Goal: Transaction & Acquisition: Book appointment/travel/reservation

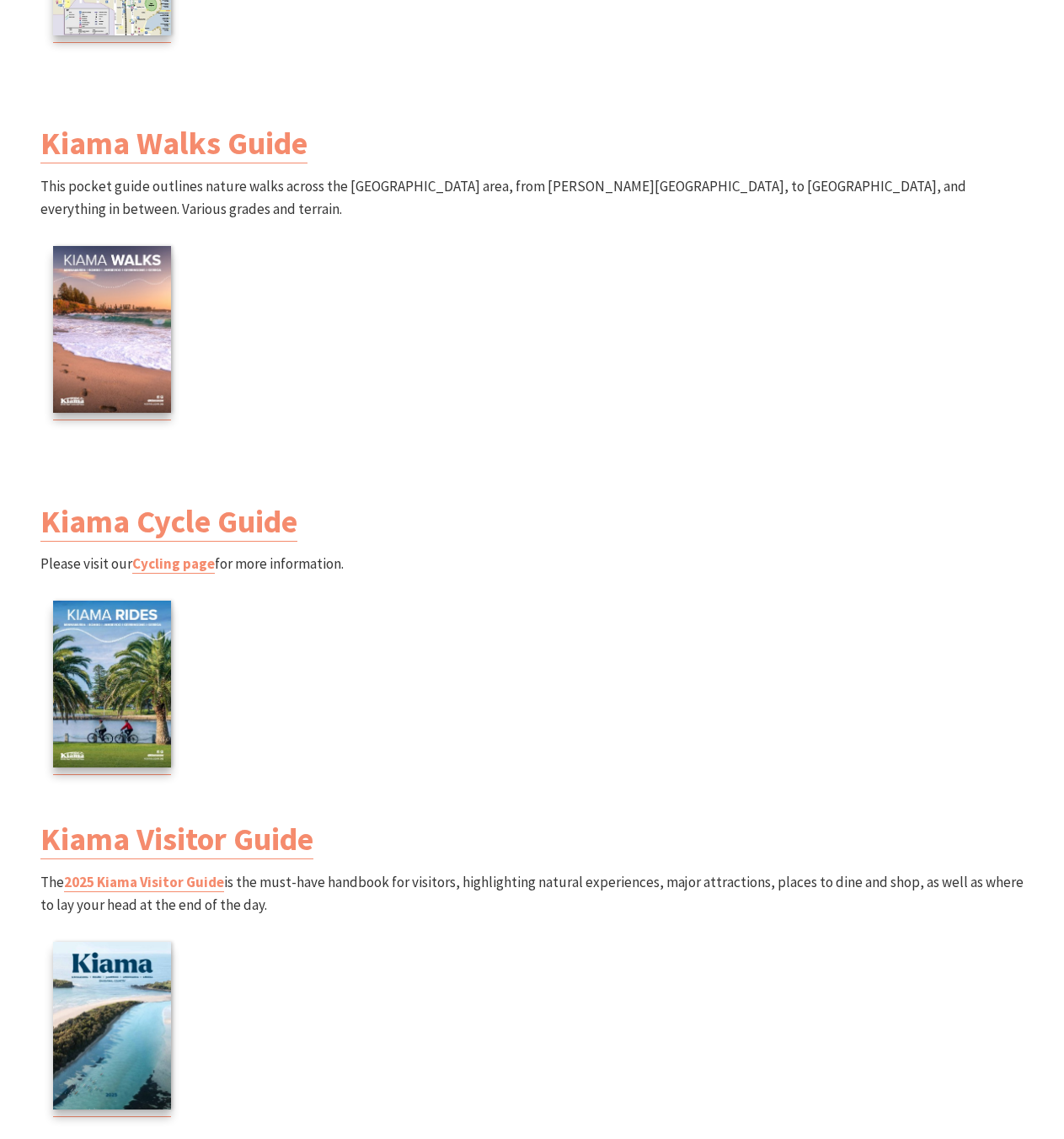
scroll to position [2000, 0]
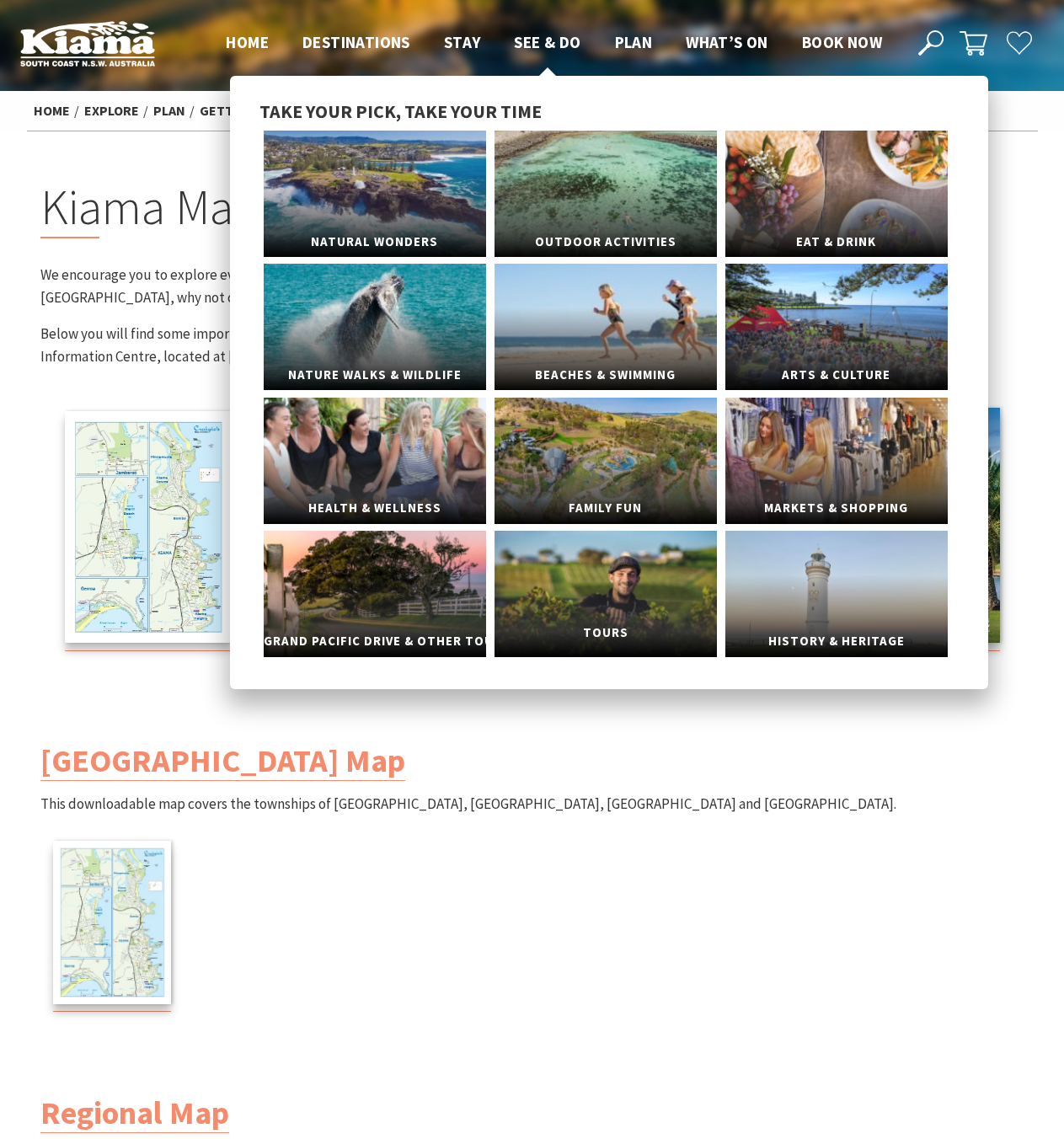
click at [622, 610] on link "Tours" at bounding box center [605, 594] width 222 height 126
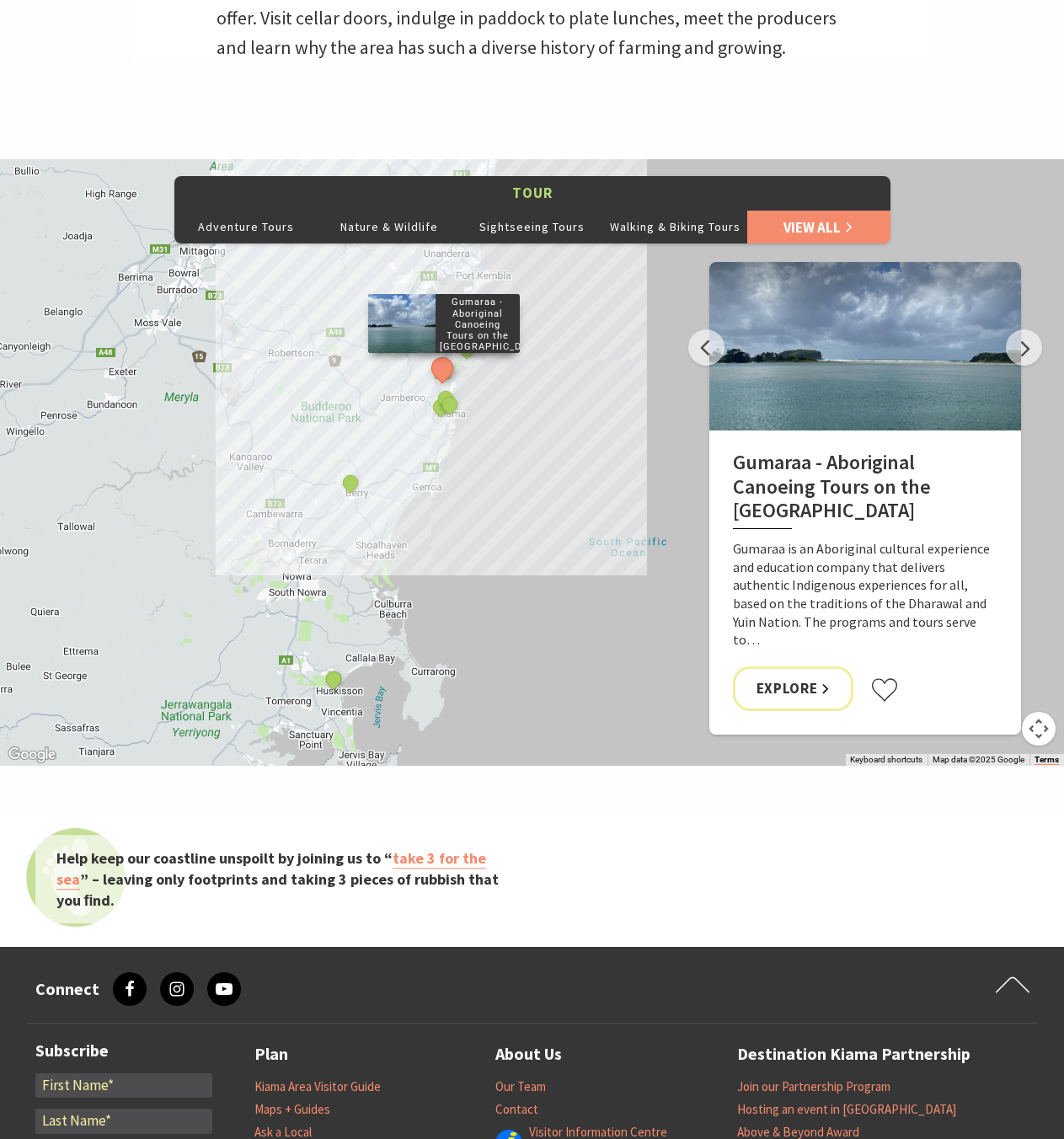
scroll to position [1149, 0]
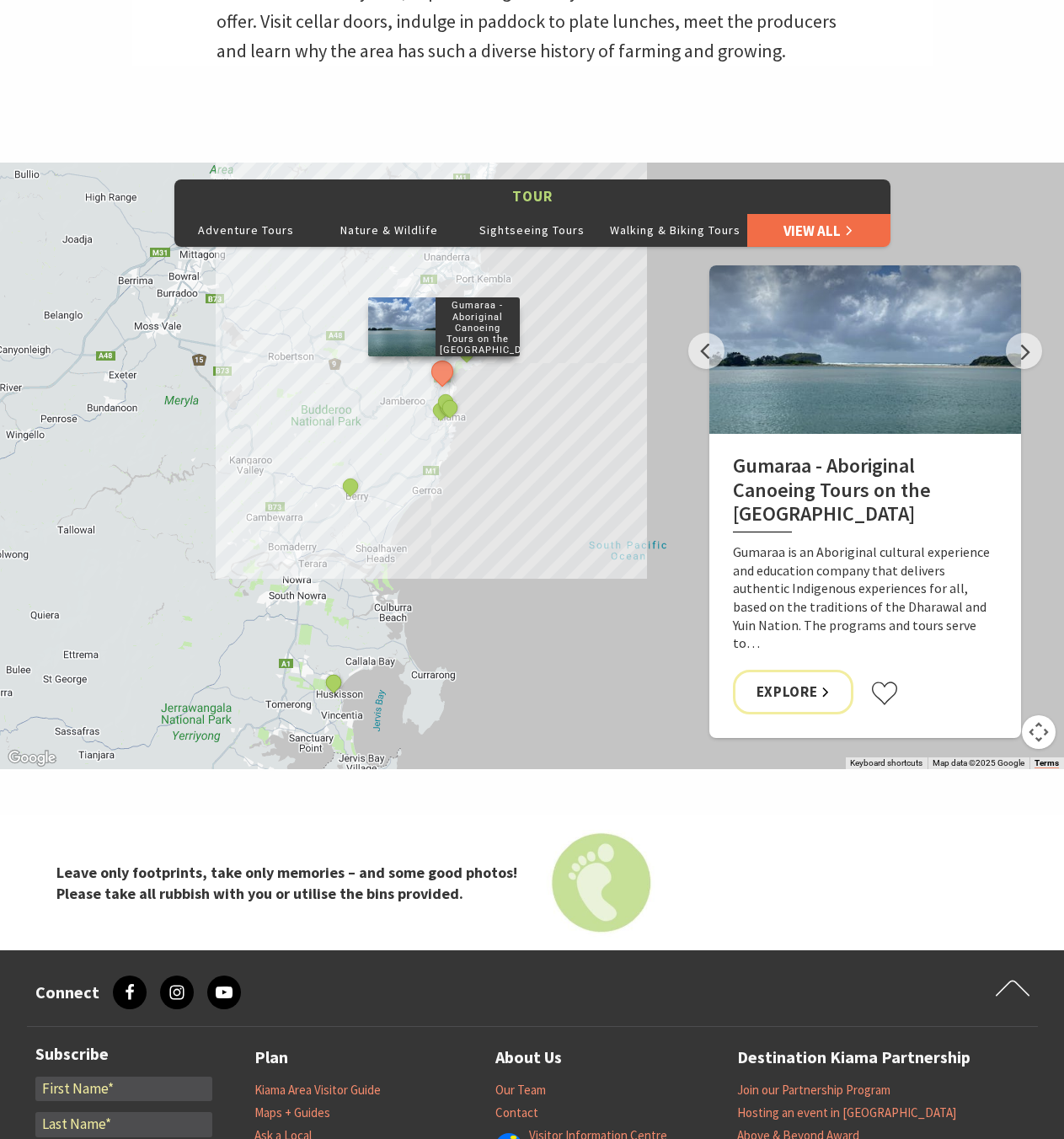
click at [786, 228] on link "View All" at bounding box center [819, 230] width 143 height 34
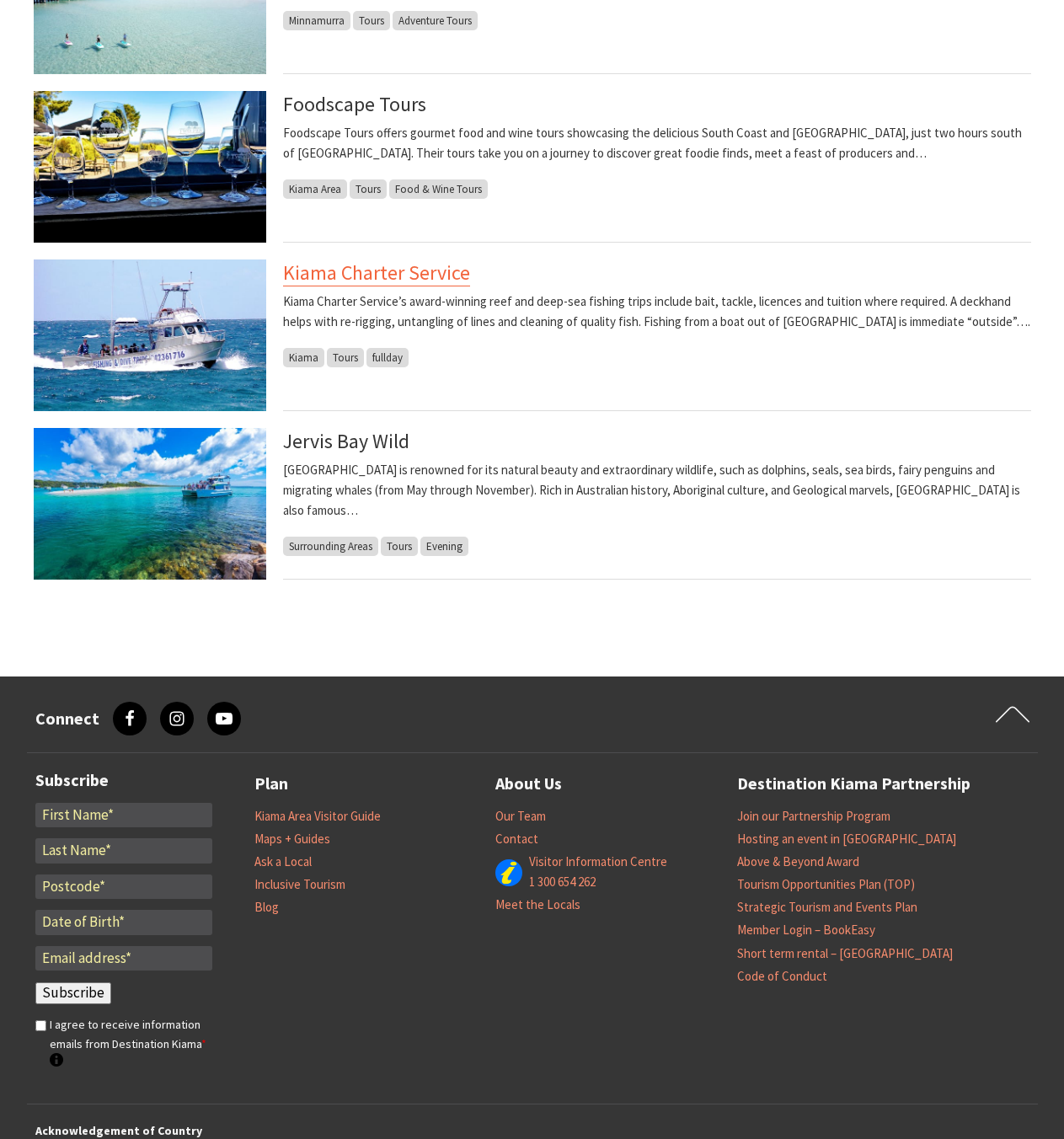
scroll to position [1467, 0]
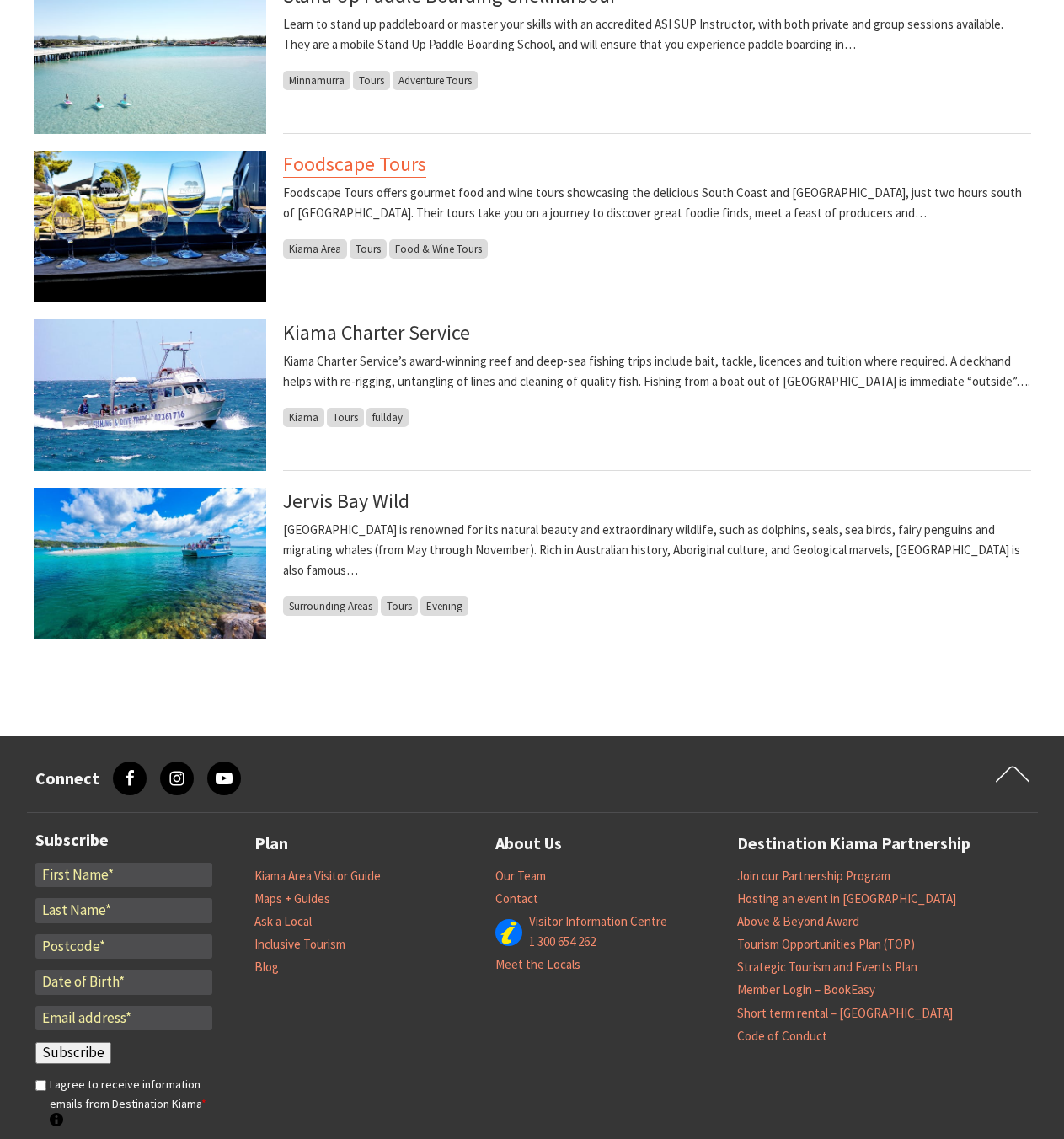
click at [377, 165] on link "Foodscape Tours" at bounding box center [355, 164] width 143 height 27
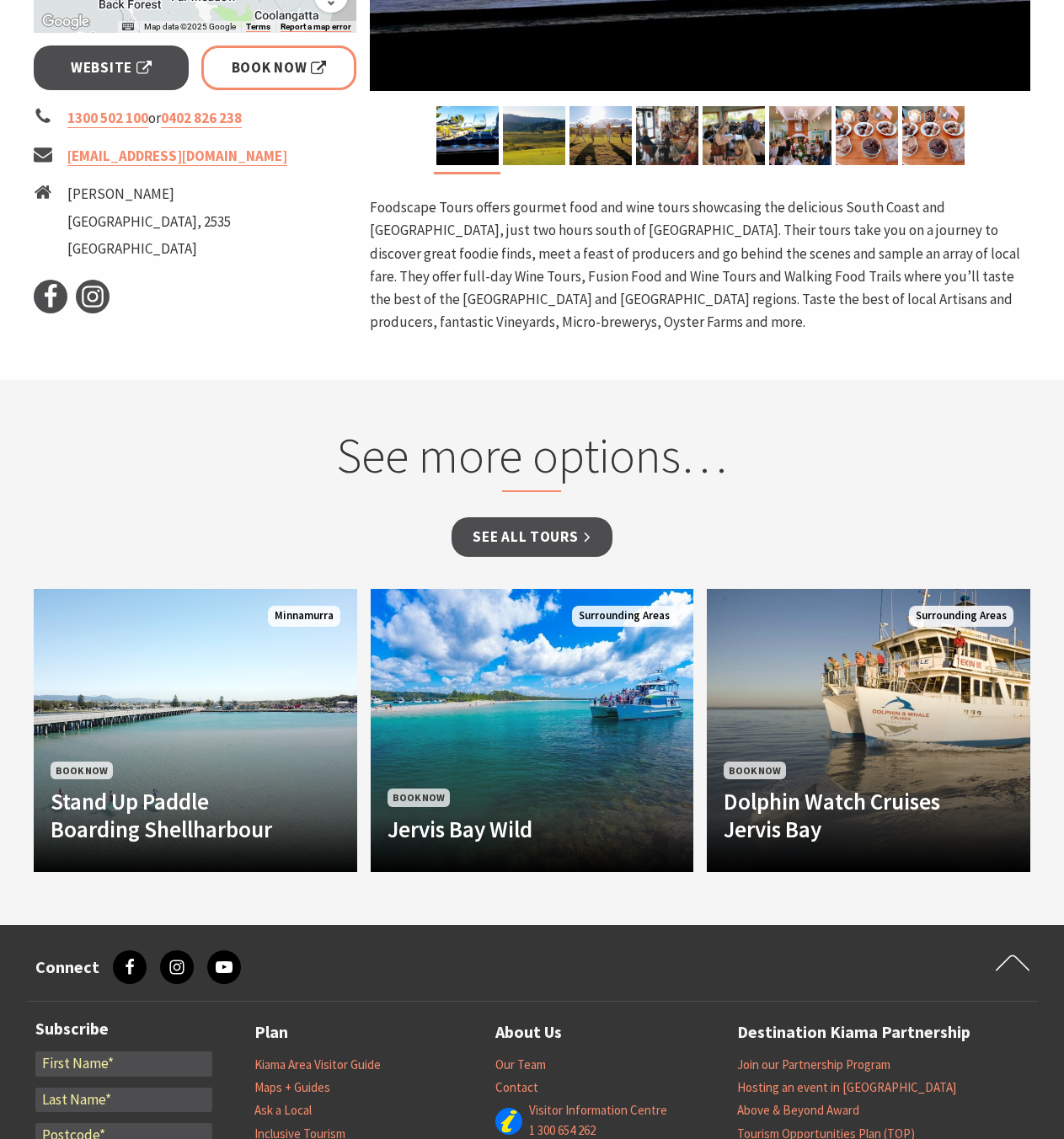
scroll to position [653, 0]
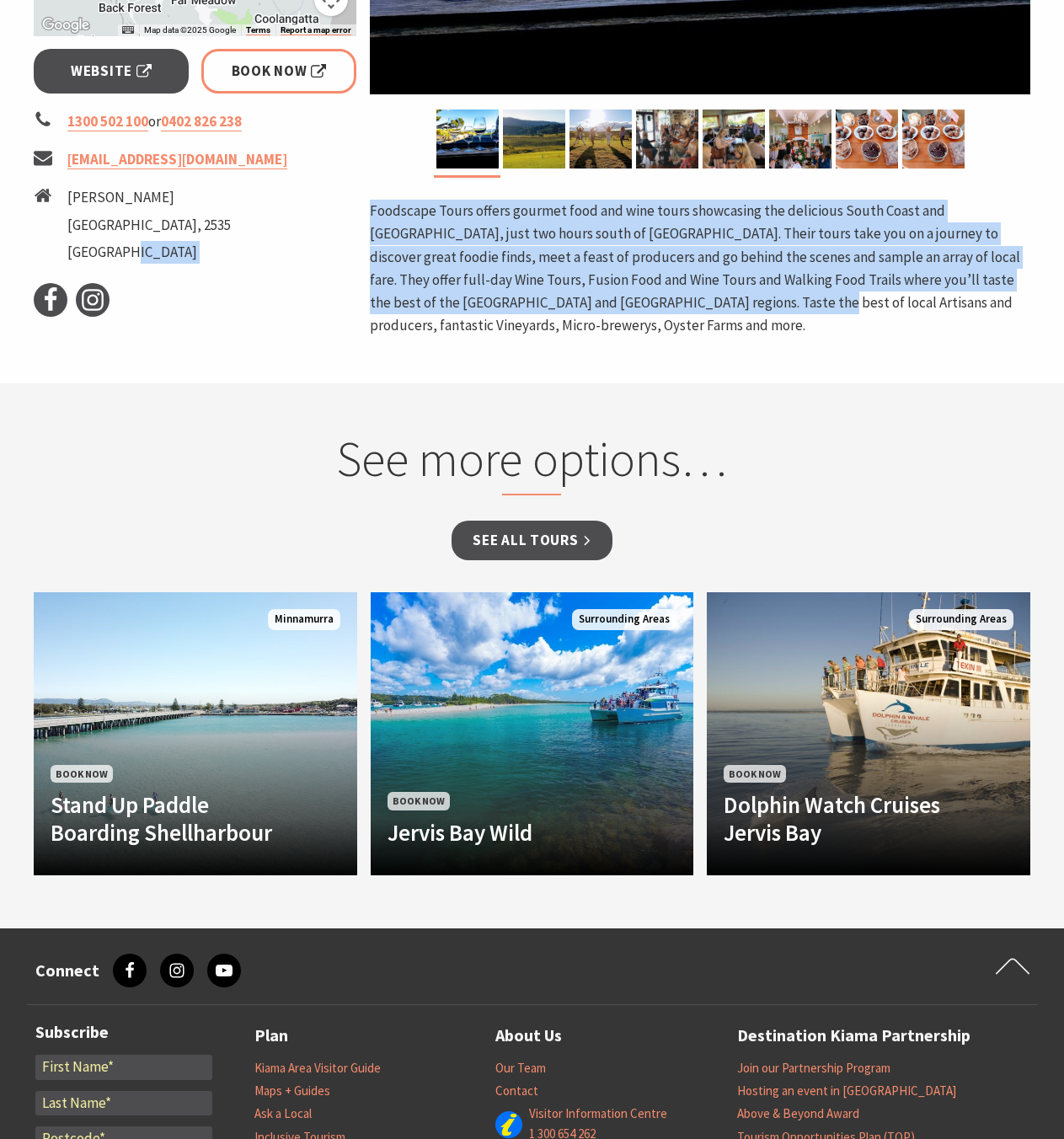
drag, startPoint x: 358, startPoint y: 210, endPoint x: 671, endPoint y: 302, distance: 326.2
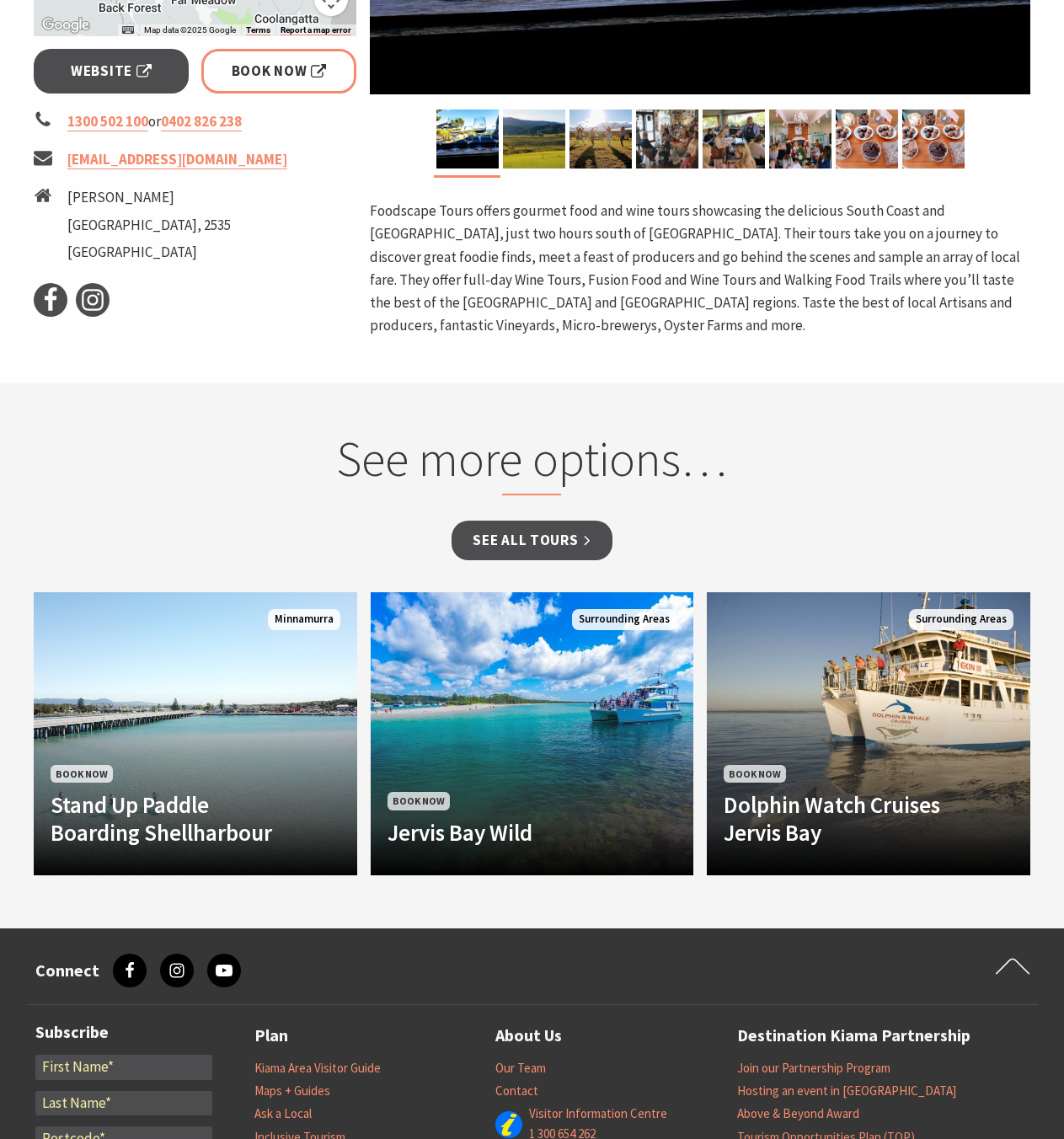
click at [660, 320] on p "Foodscape Tours offers gourmet food and wine tours showcasing the delicious Sou…" at bounding box center [700, 268] width 661 height 137
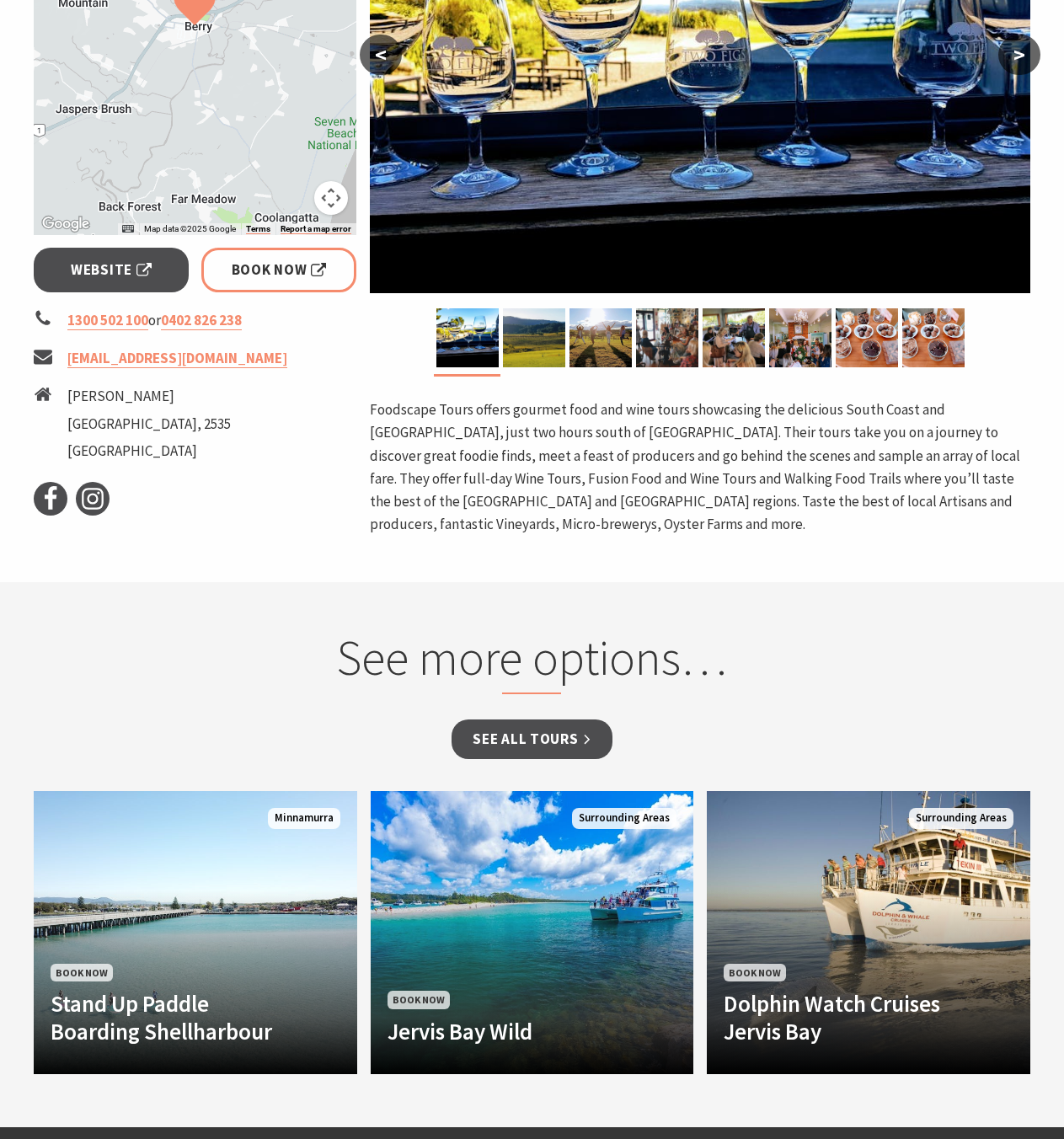
scroll to position [322, 0]
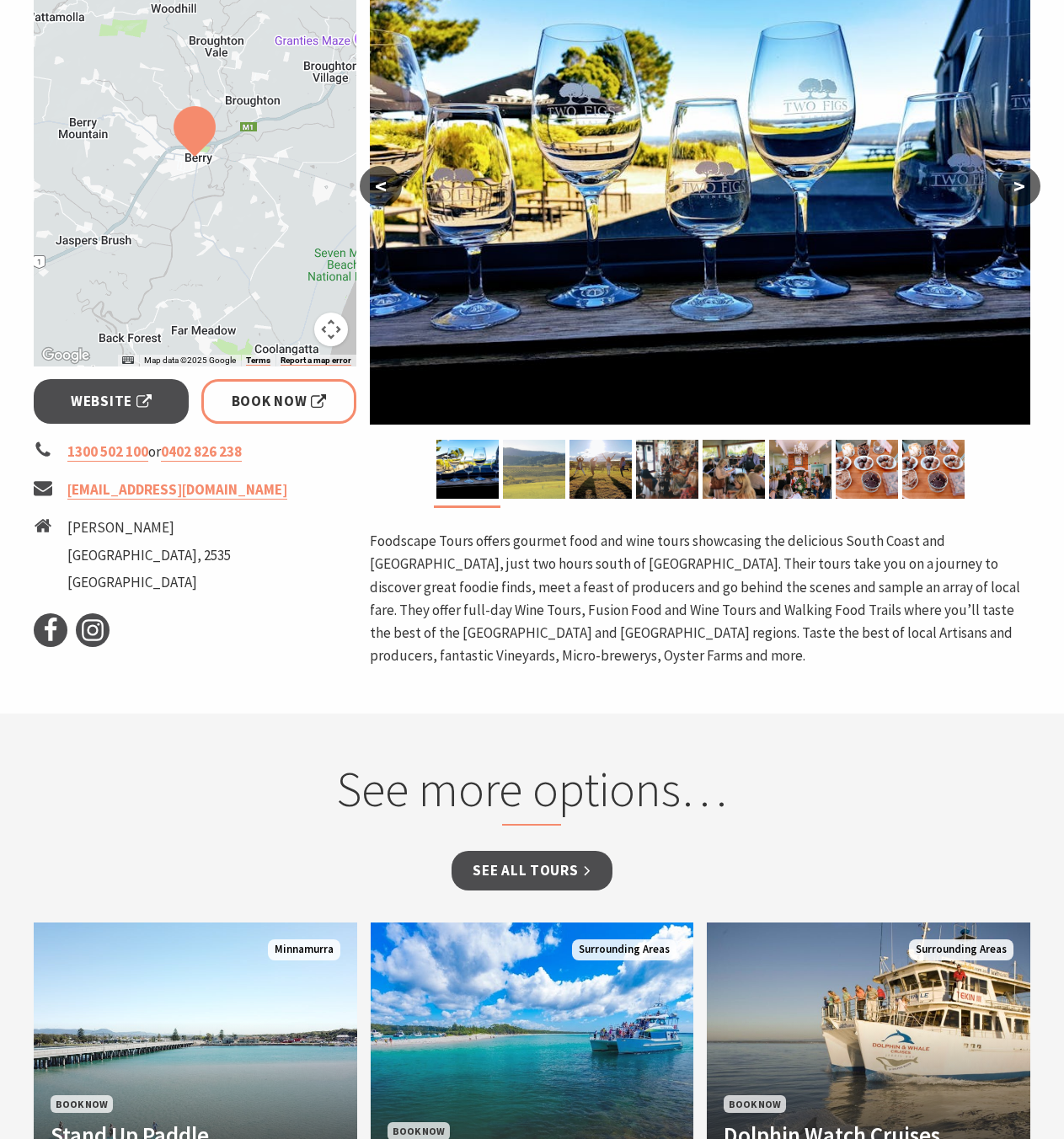
click at [557, 465] on img at bounding box center [535, 469] width 63 height 59
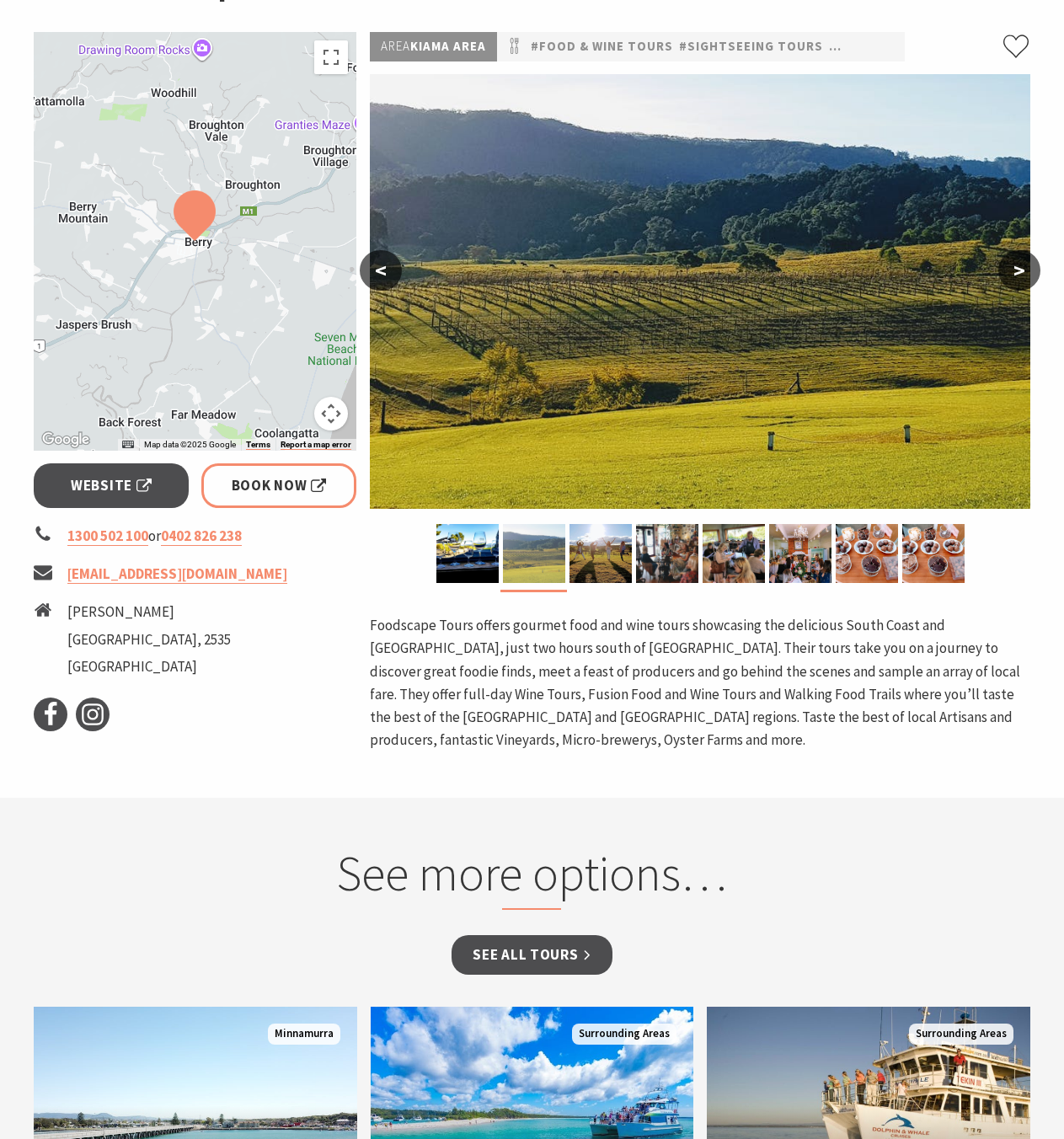
scroll to position [206, 0]
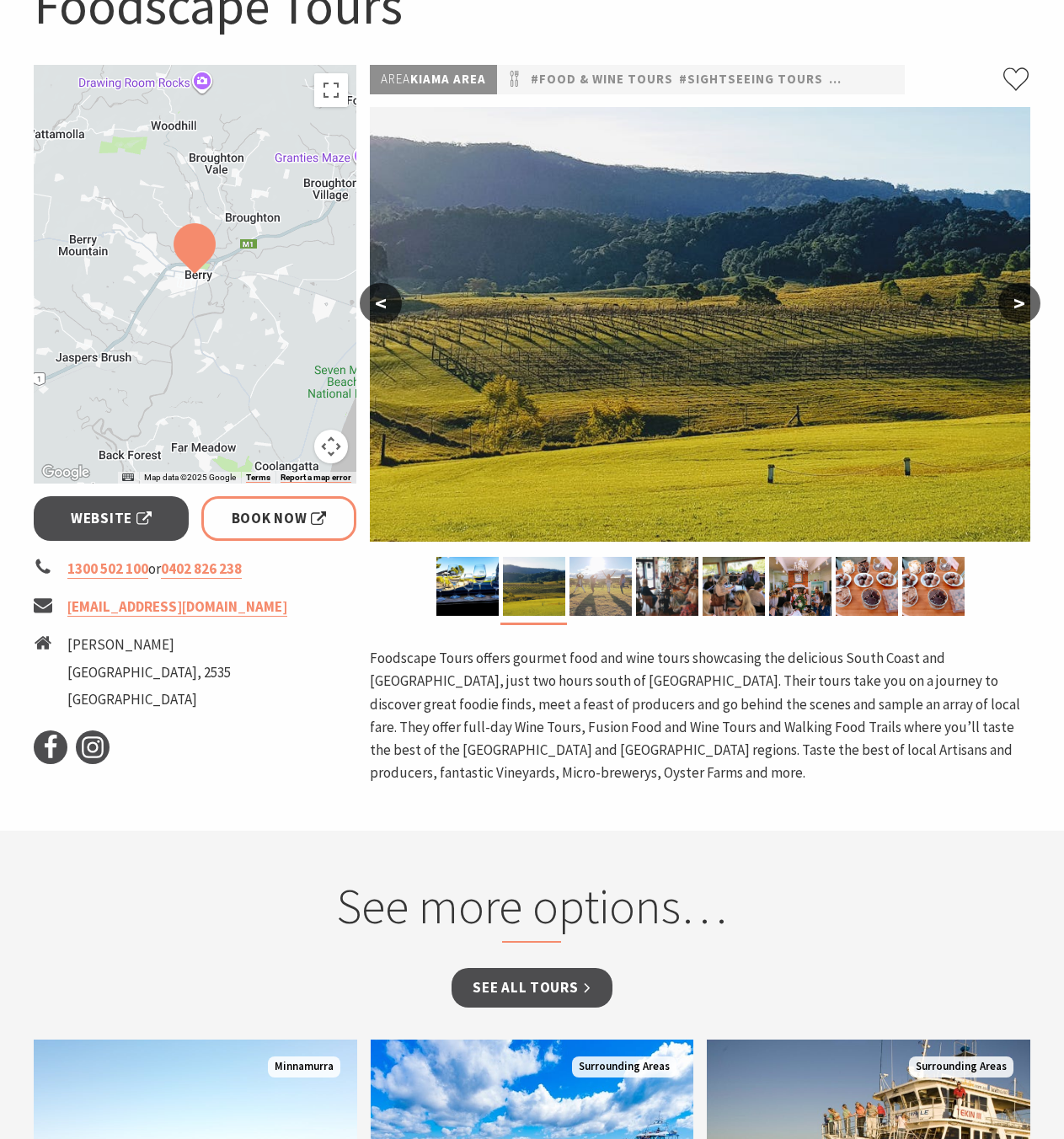
click at [603, 595] on img at bounding box center [601, 587] width 63 height 59
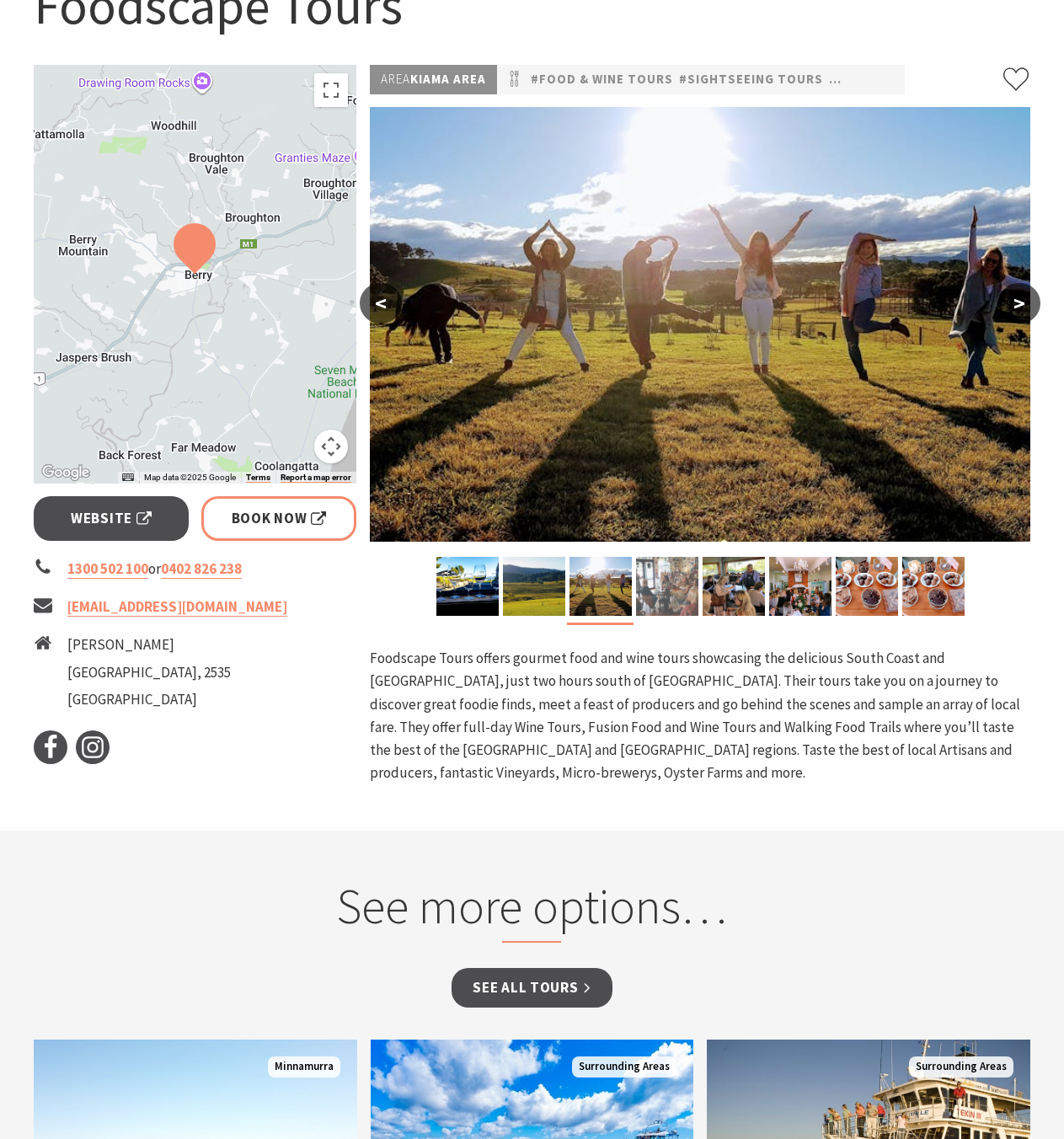
click at [663, 597] on img at bounding box center [667, 587] width 63 height 59
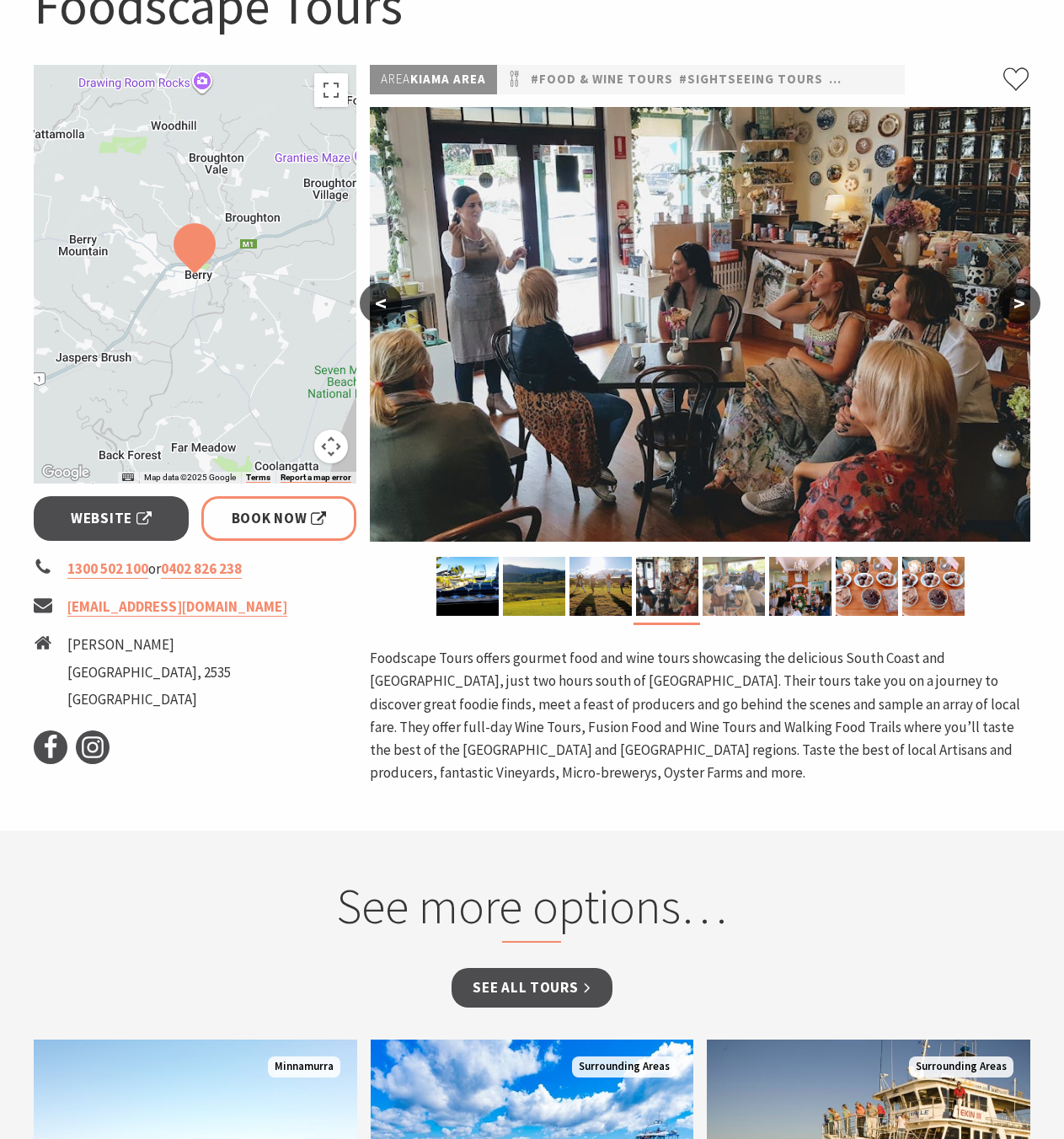
click at [752, 595] on img at bounding box center [734, 587] width 63 height 59
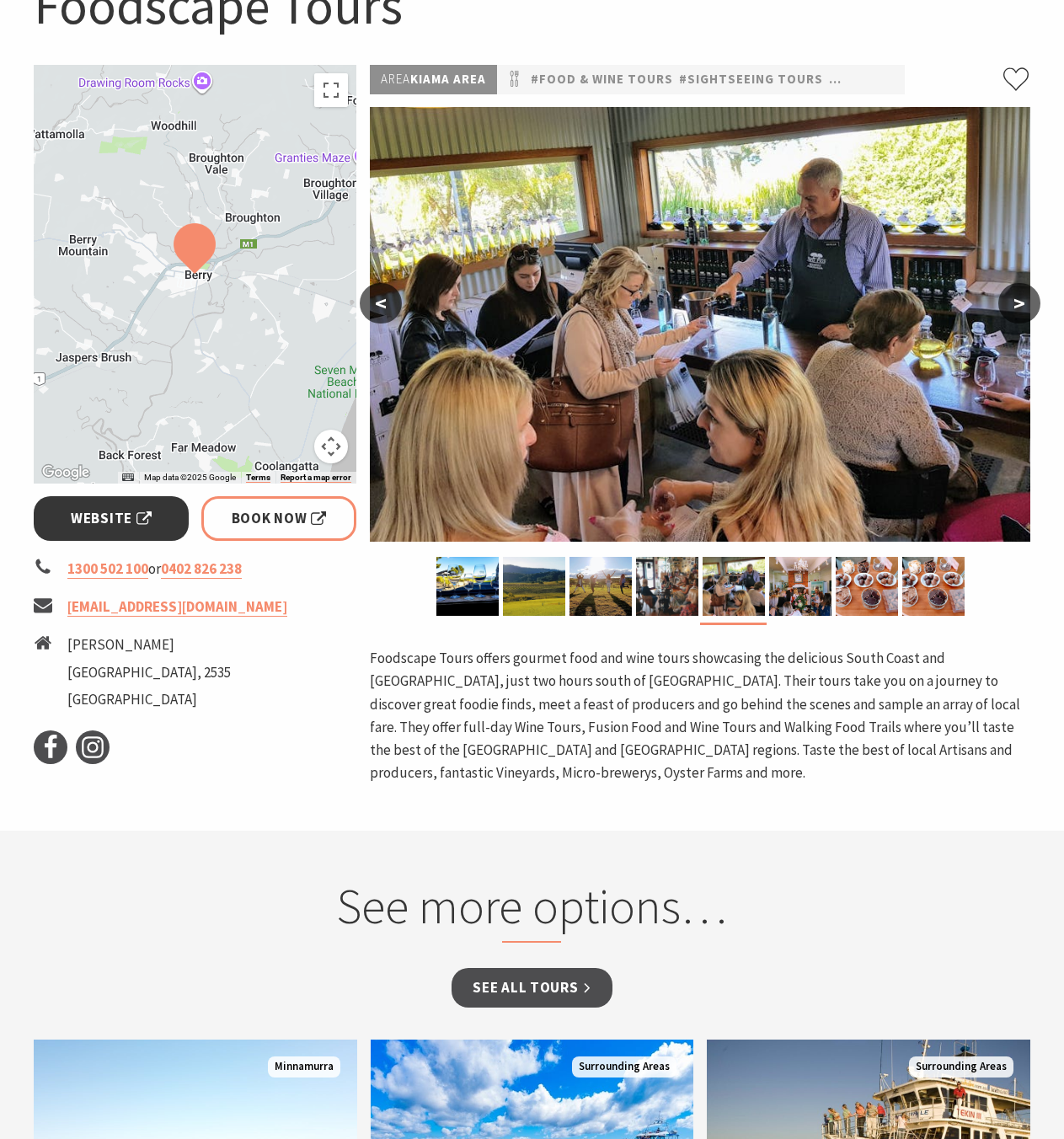
click at [111, 507] on span "Website" at bounding box center [111, 518] width 81 height 22
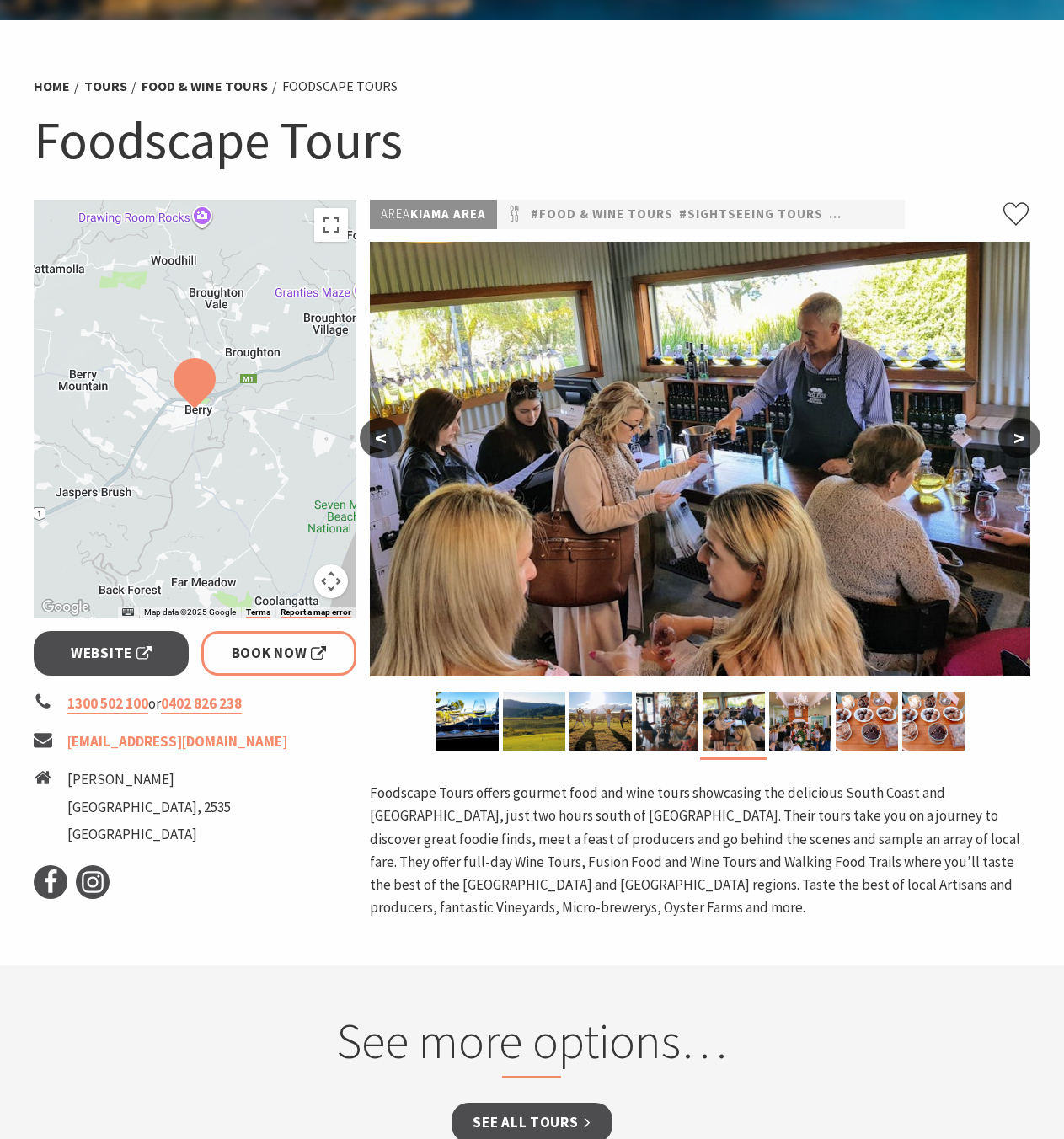
scroll to position [0, 0]
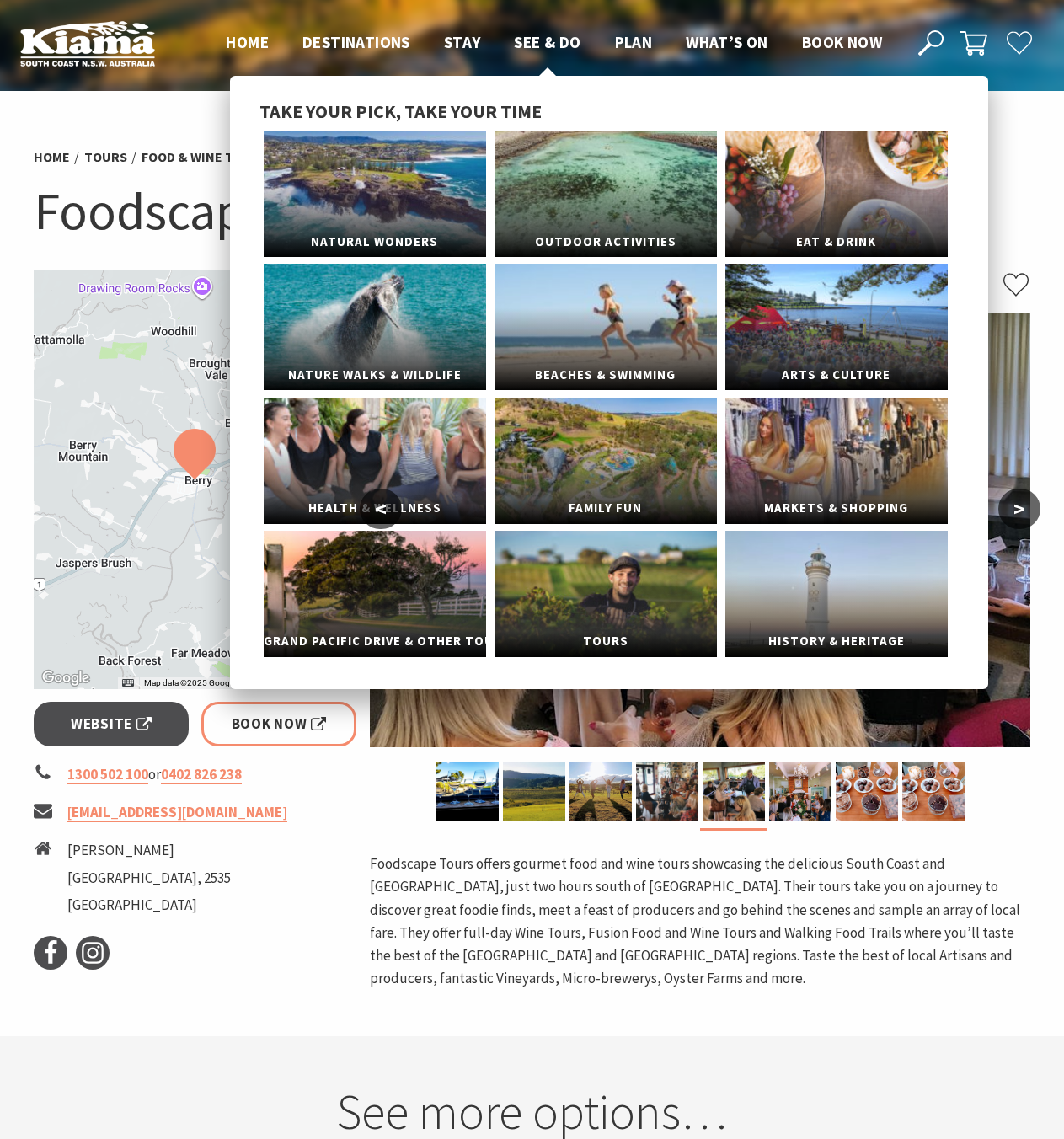
click at [545, 36] on span "See & Do" at bounding box center [547, 42] width 66 height 21
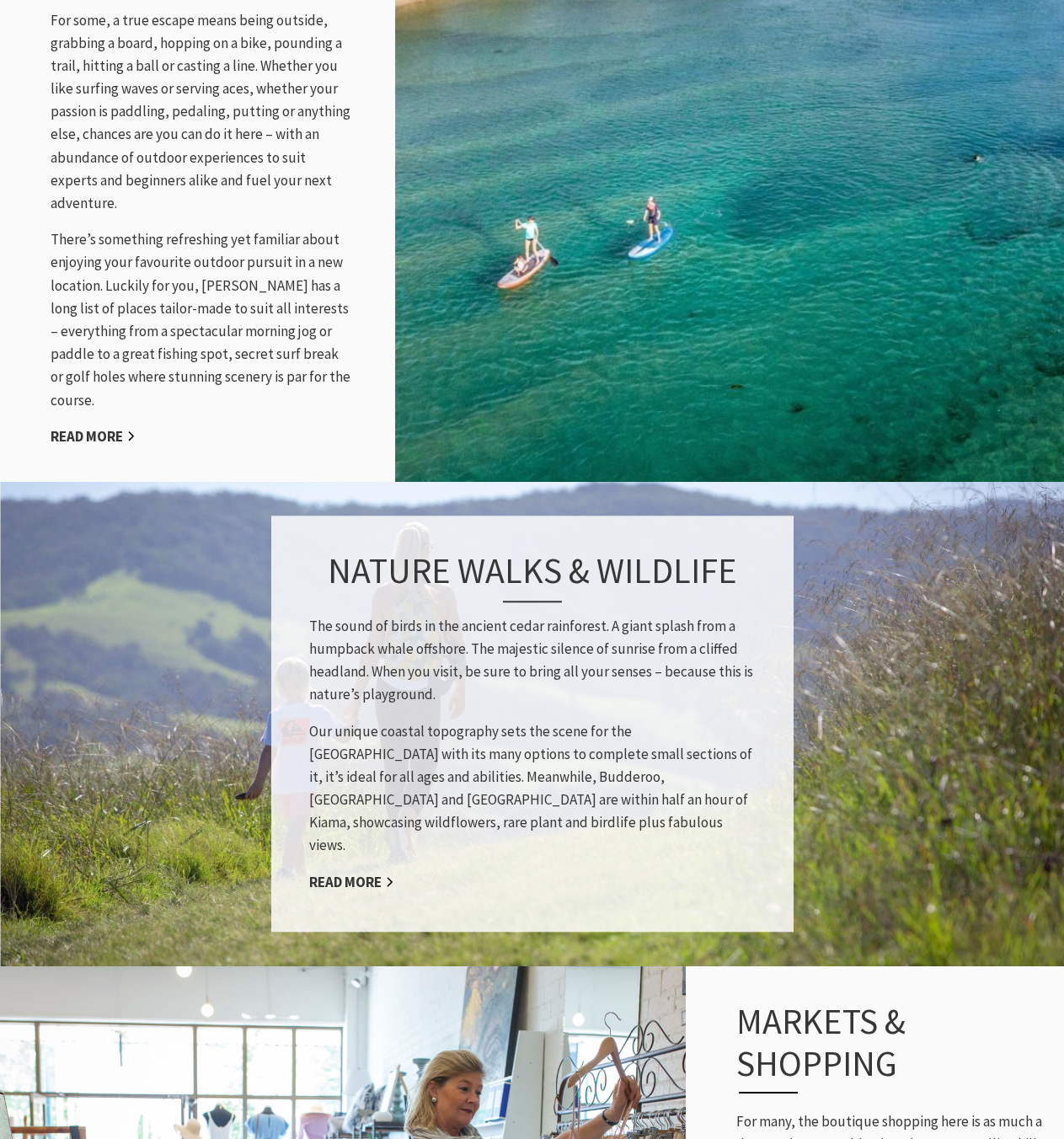
scroll to position [3689, 0]
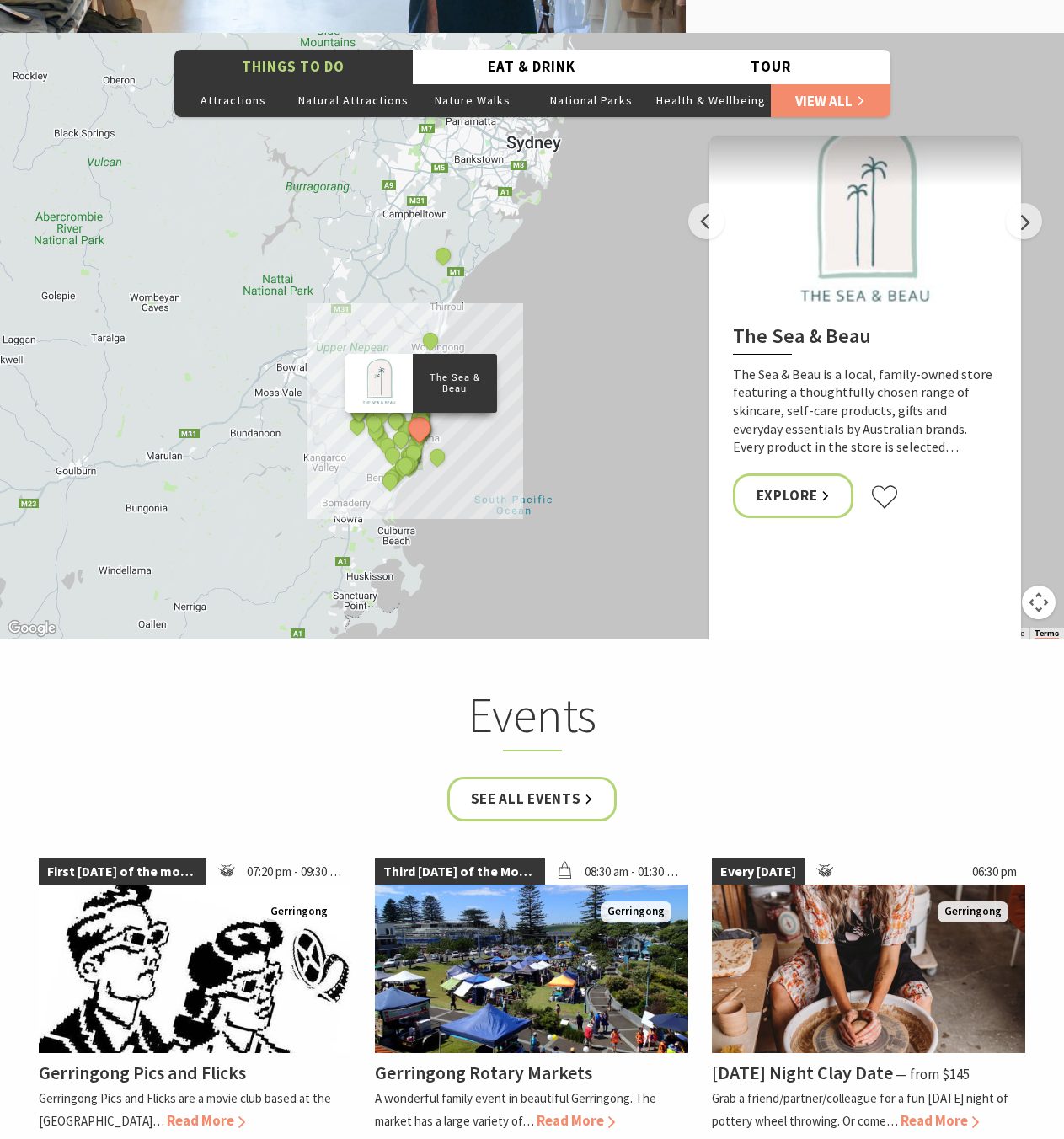
click at [506, 482] on div "The Sea & Beau Hoddles Track, Kiama Kiama Ceramic Art Studio - Teaching and Mak…" at bounding box center [532, 336] width 1064 height 606
click at [1020, 203] on button "Next" at bounding box center [1024, 221] width 36 height 36
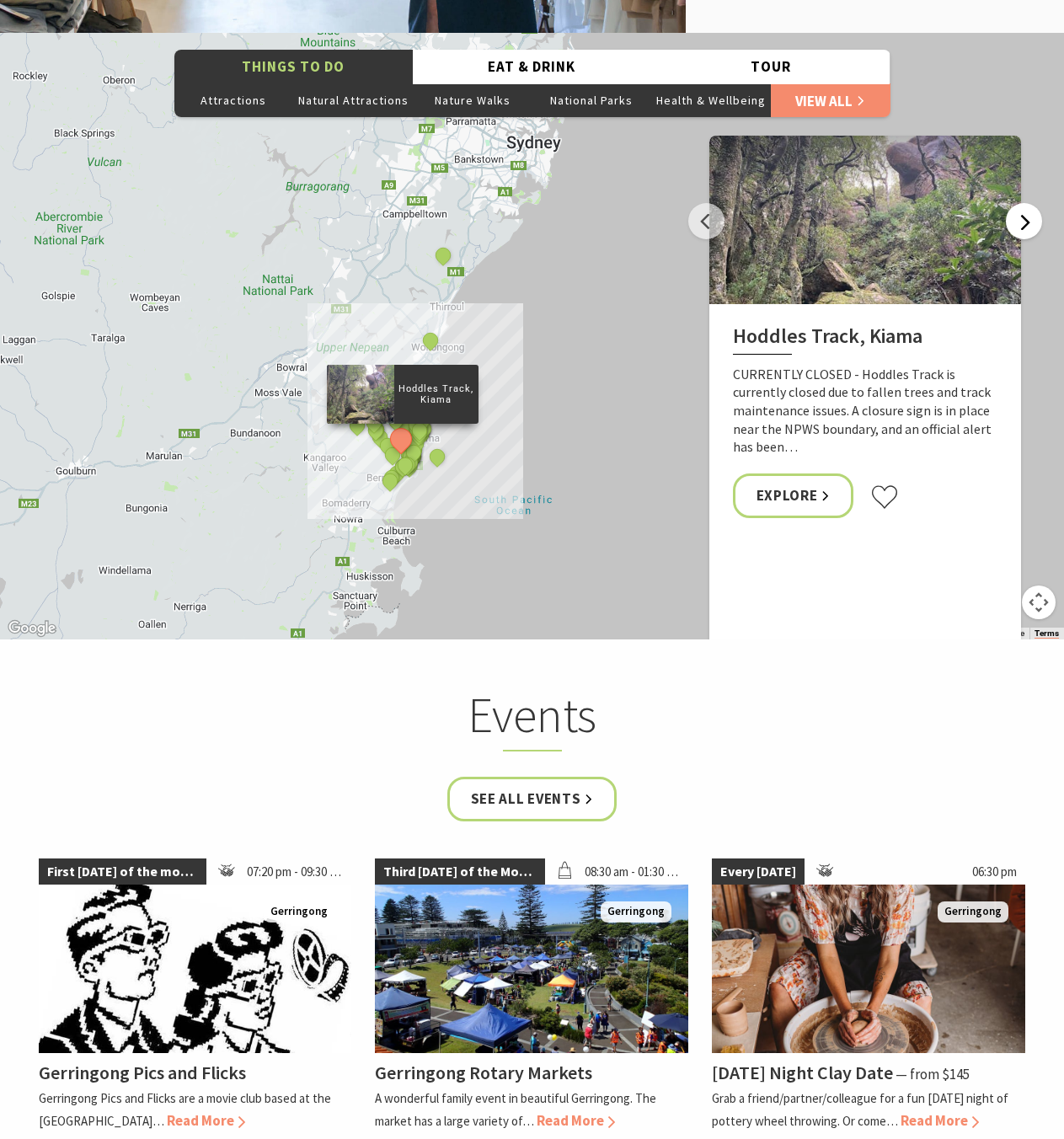
click at [1022, 203] on button "Next" at bounding box center [1024, 221] width 36 height 36
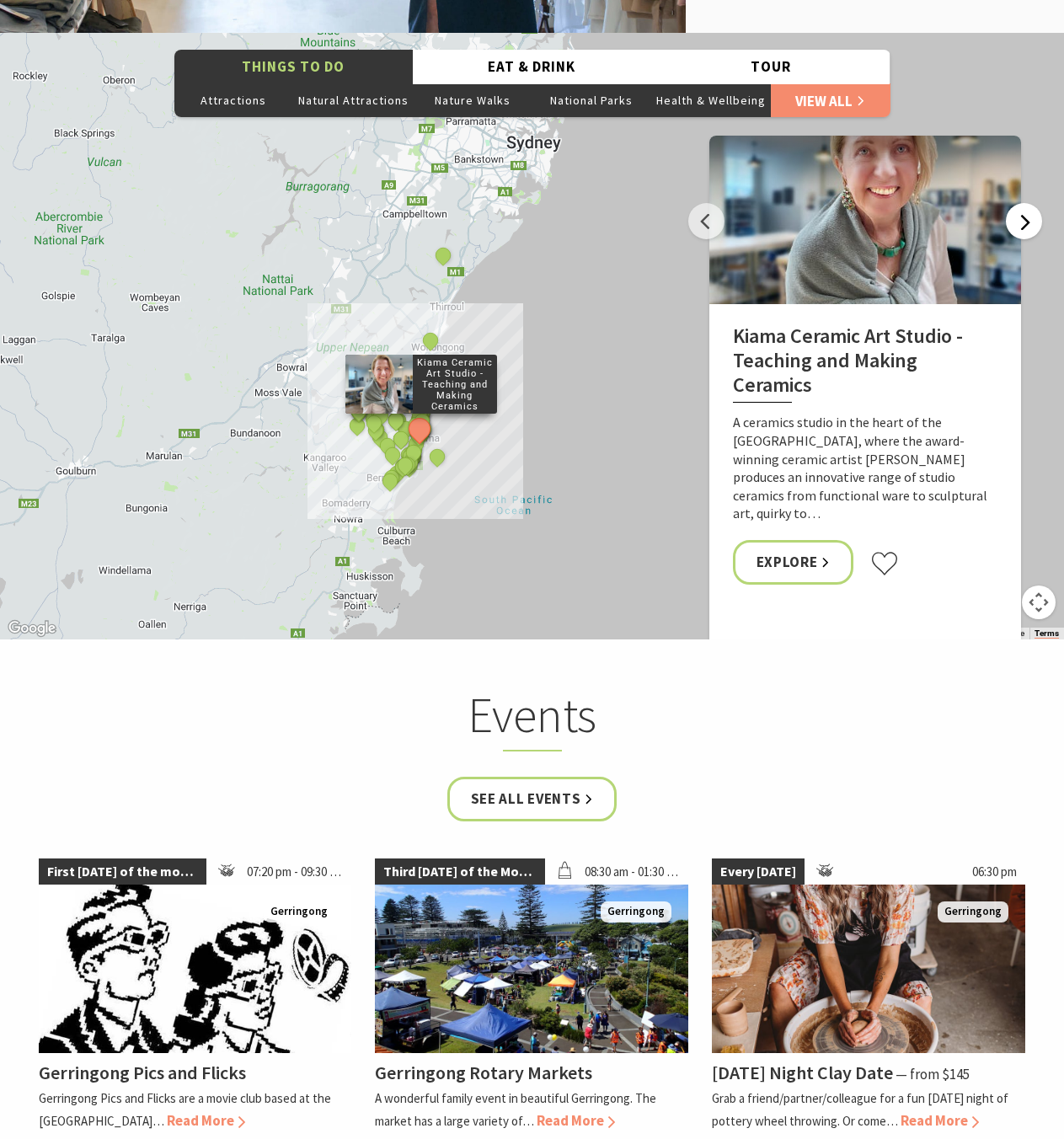
click at [1022, 203] on button "Next" at bounding box center [1024, 221] width 36 height 36
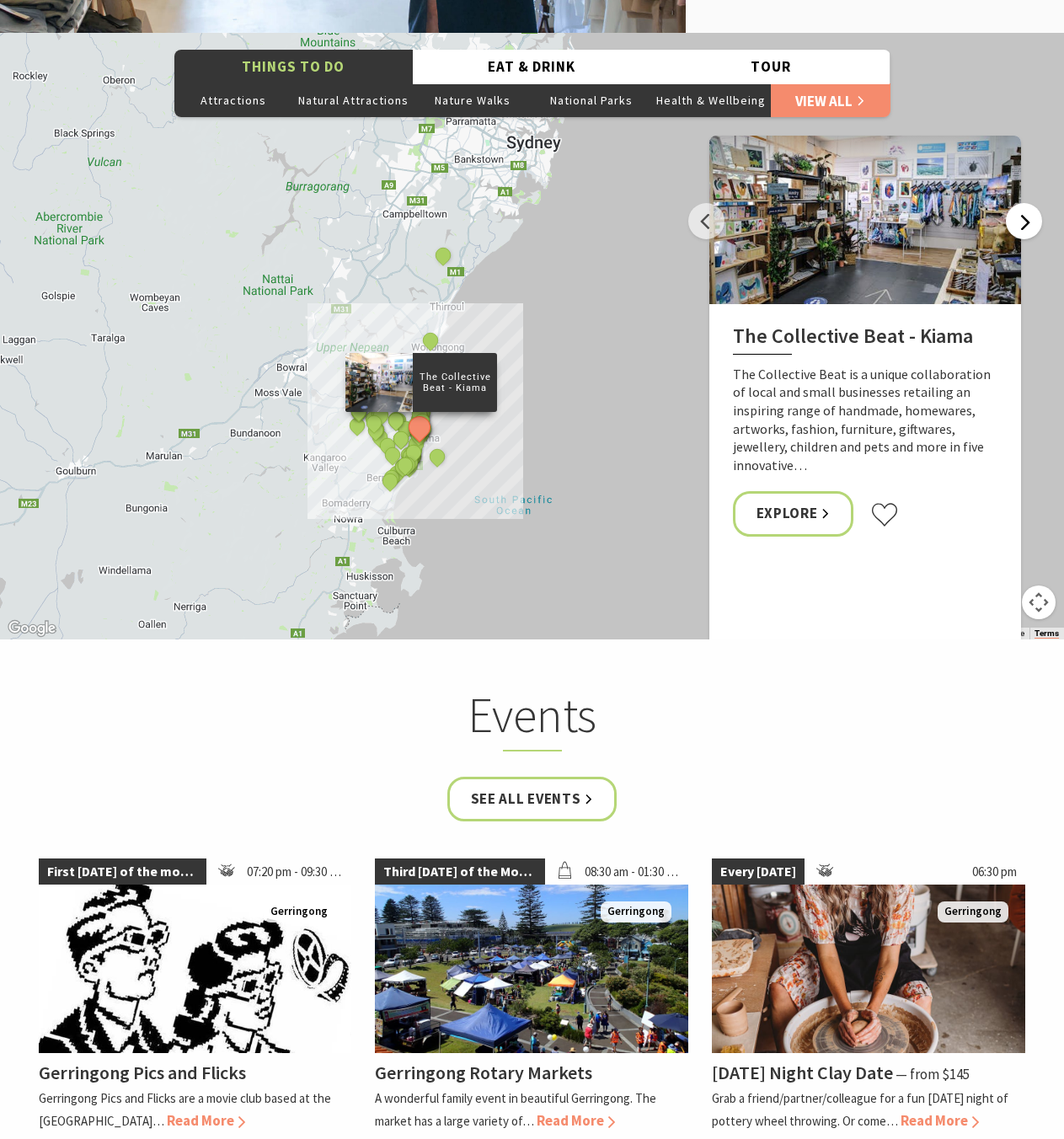
click at [1022, 203] on button "Next" at bounding box center [1024, 221] width 36 height 36
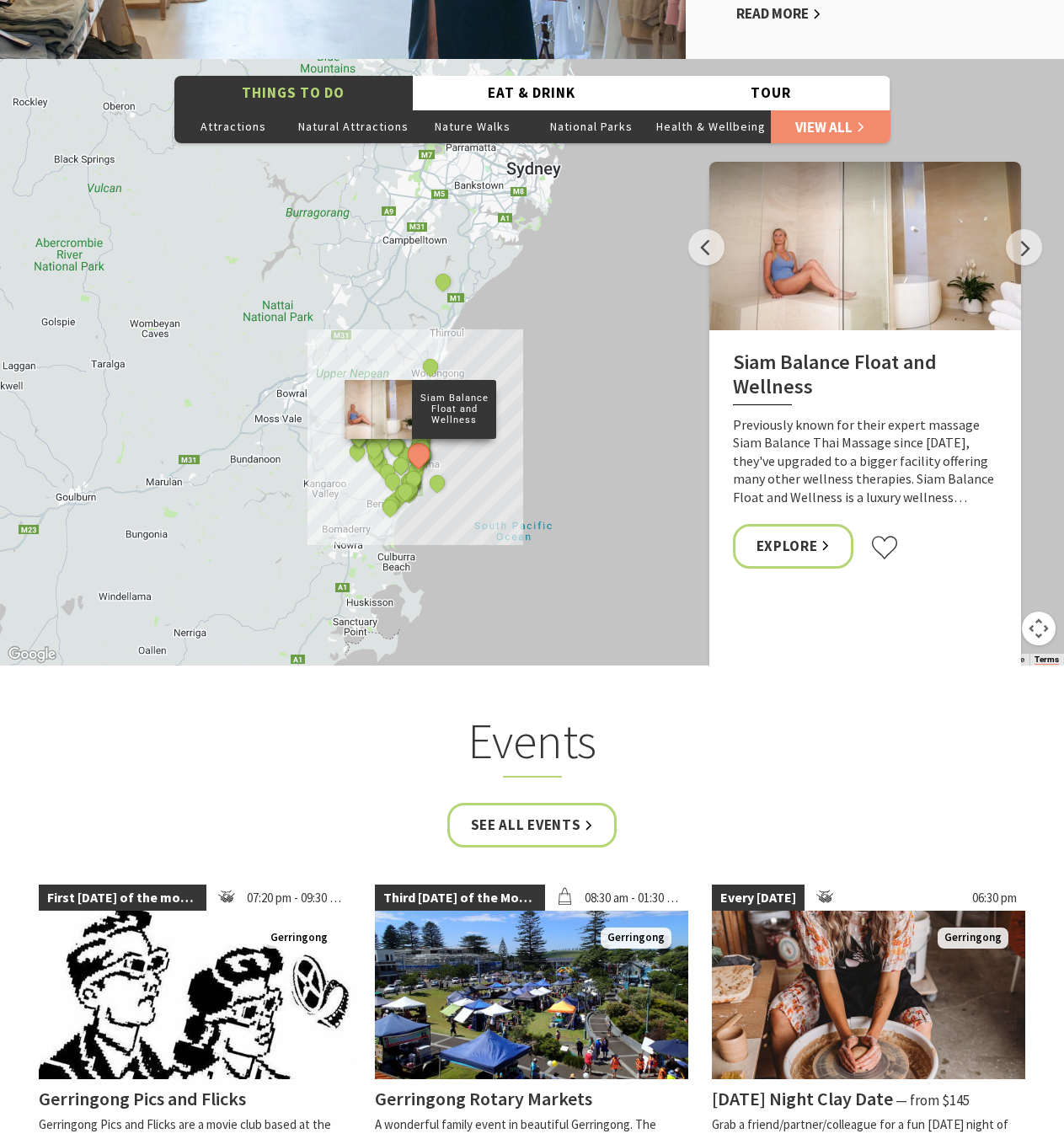
scroll to position [3635, 0]
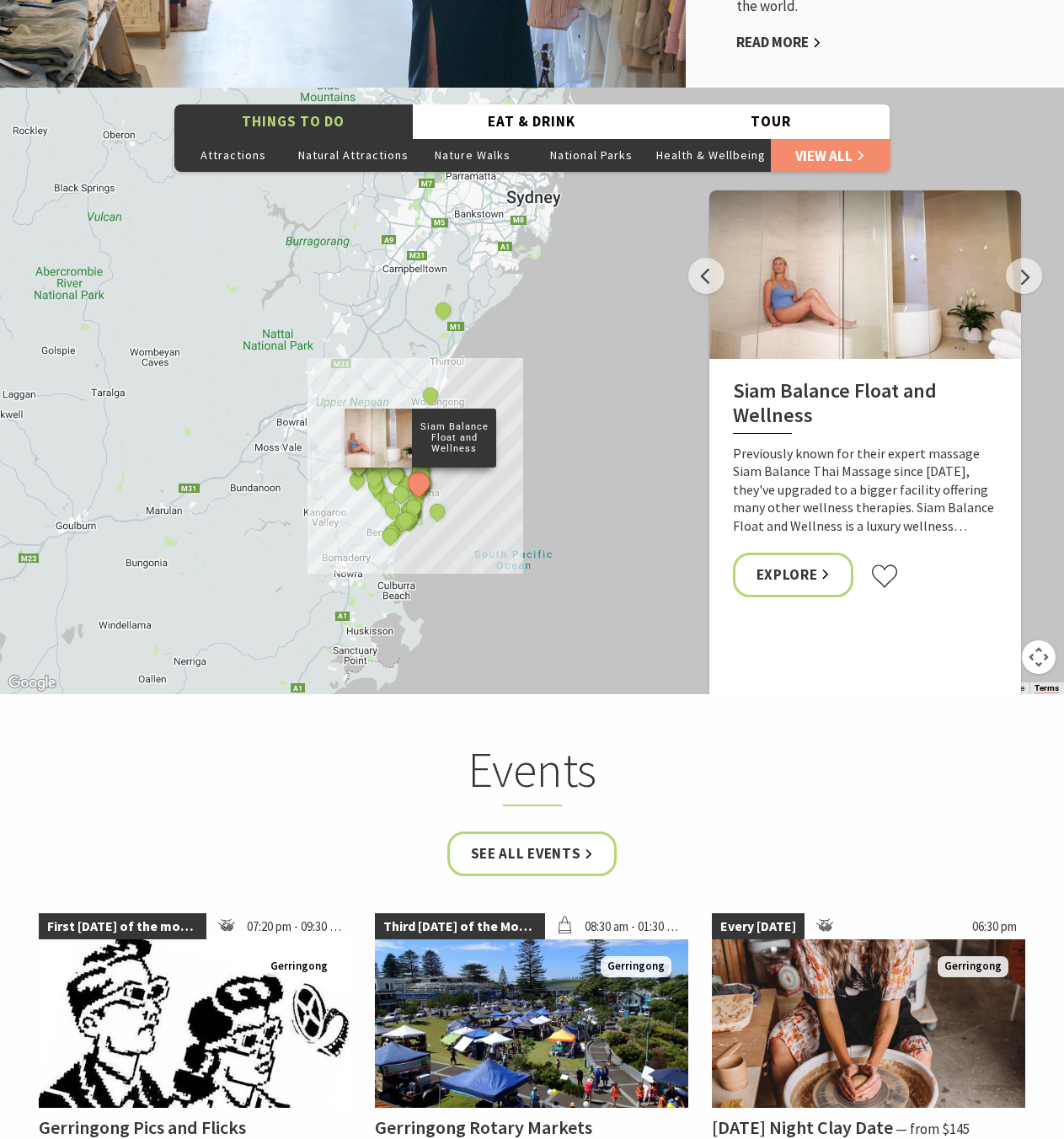
click at [1037, 640] on button "Map camera controls" at bounding box center [1039, 657] width 34 height 34
click at [970, 640] on button "Move down" at bounding box center [955, 657] width 34 height 34
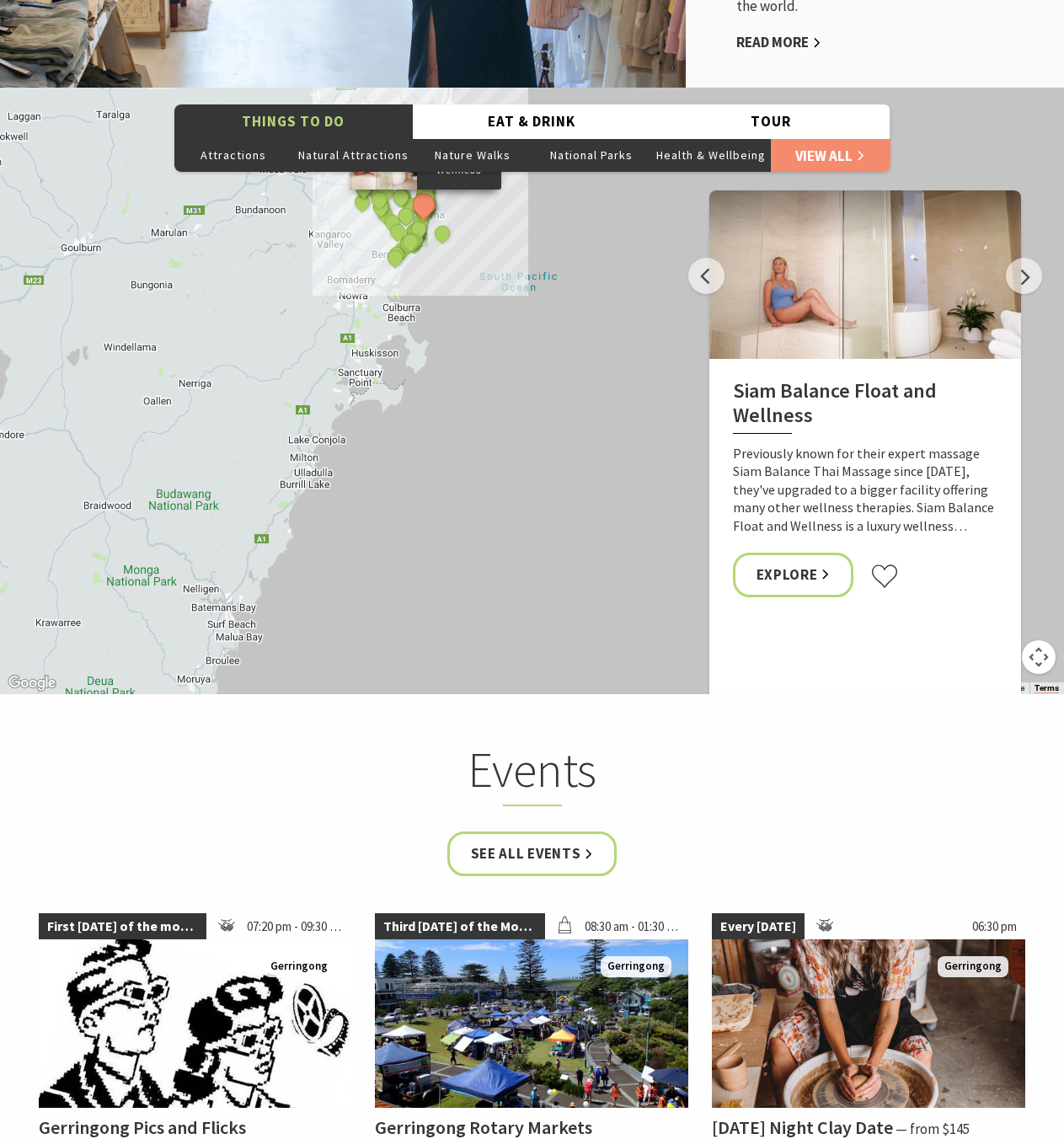
drag, startPoint x: 515, startPoint y: 398, endPoint x: 586, endPoint y: 613, distance: 226.4
click at [586, 613] on div "The Sea & Beau Hoddles Track, Kiama Kiama Ceramic Art Studio - Teaching and Mak…" at bounding box center [532, 390] width 1064 height 606
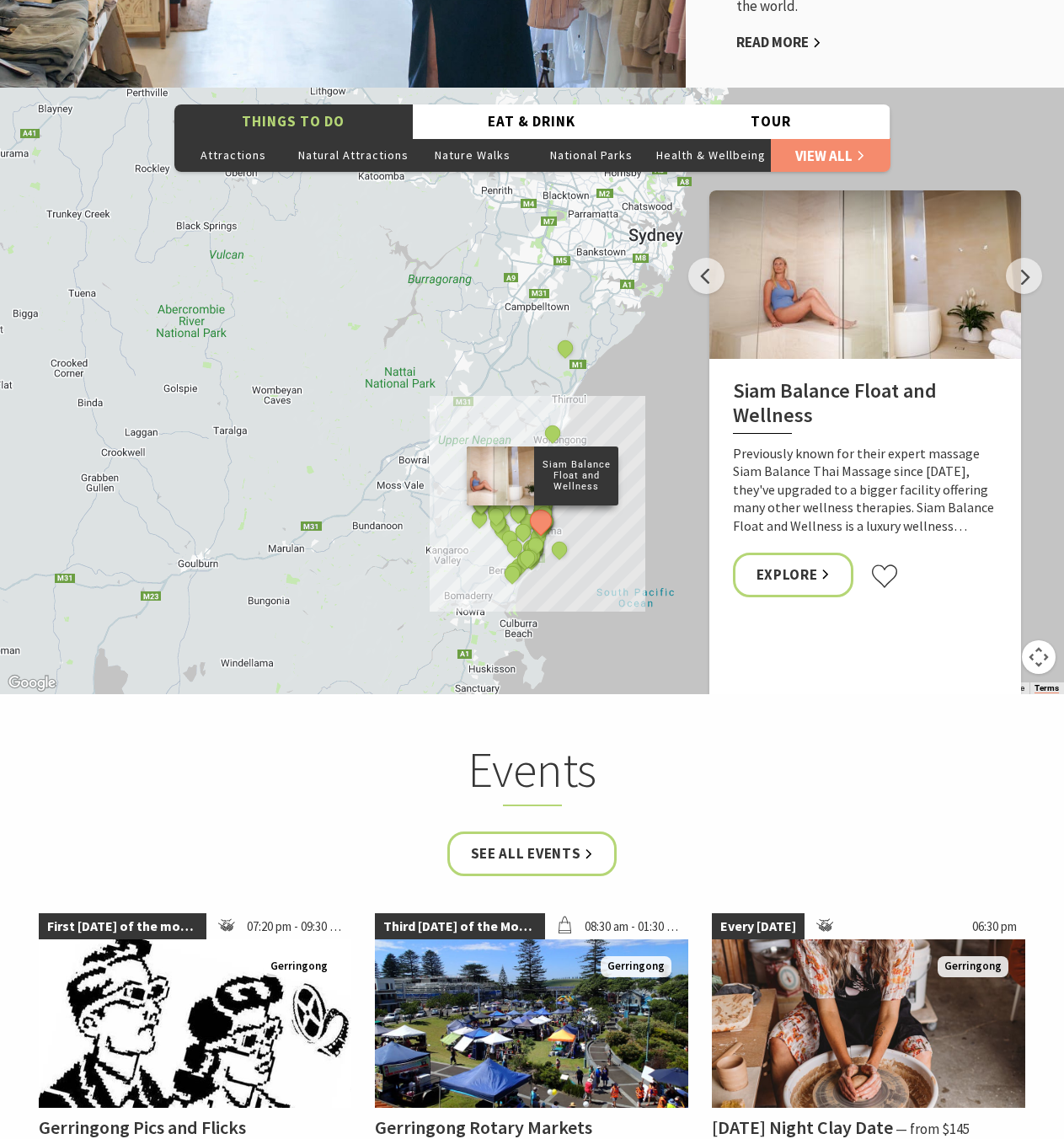
click at [999, 363] on div "Siam Balance Float and Wellness Previously known for their expert massage Siam …" at bounding box center [865, 490] width 312 height 262
click at [1020, 258] on button "Next" at bounding box center [1024, 276] width 36 height 36
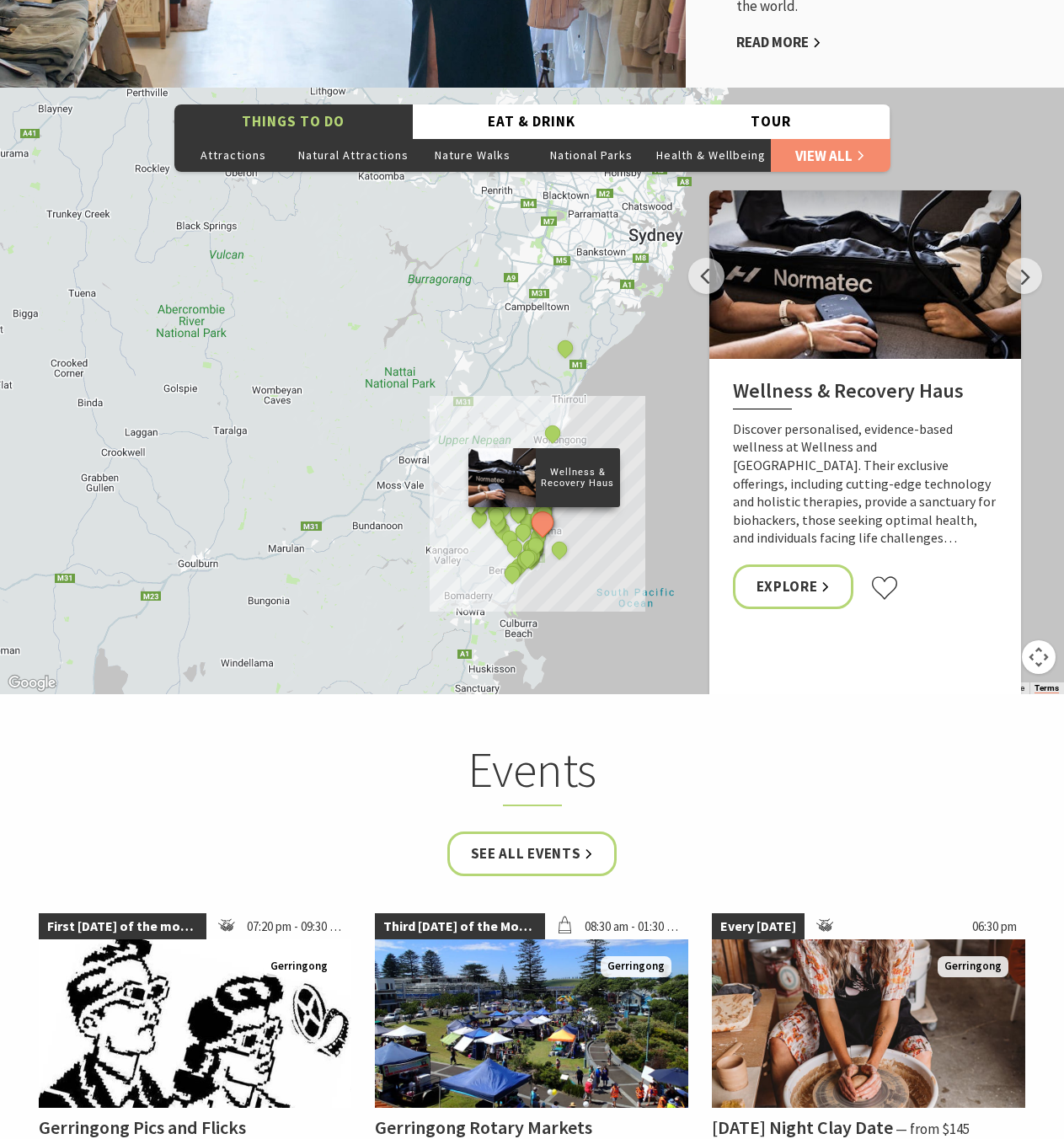
click at [1026, 305] on div "The Sea & Beau Hoddles Track, Kiama Kiama Ceramic Art Studio - Teaching and Mak…" at bounding box center [532, 390] width 1064 height 606
click at [497, 105] on button "Eat & Drink" at bounding box center [532, 122] width 238 height 35
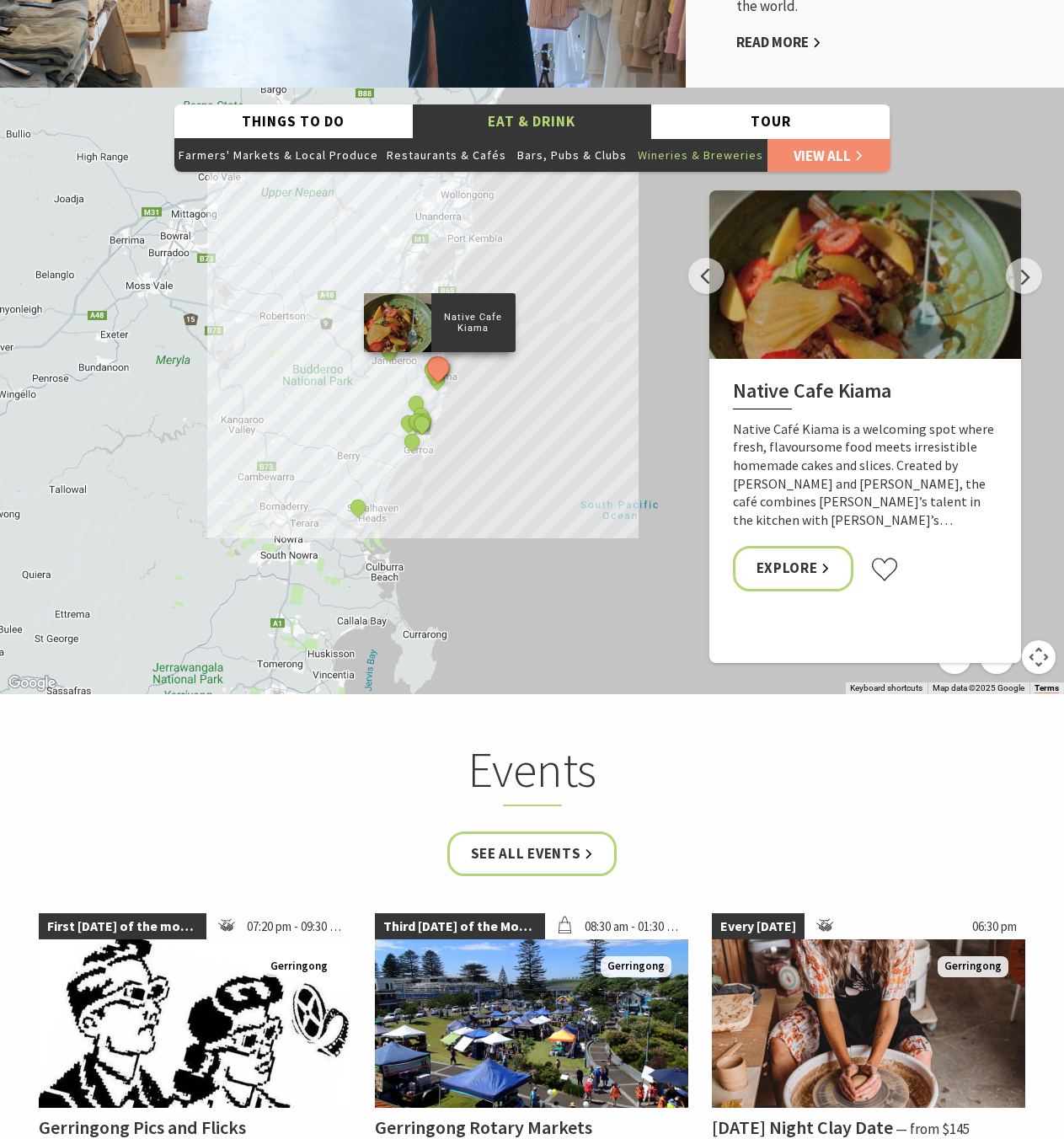
click at [664, 138] on button "Wineries & Breweries" at bounding box center [701, 155] width 134 height 34
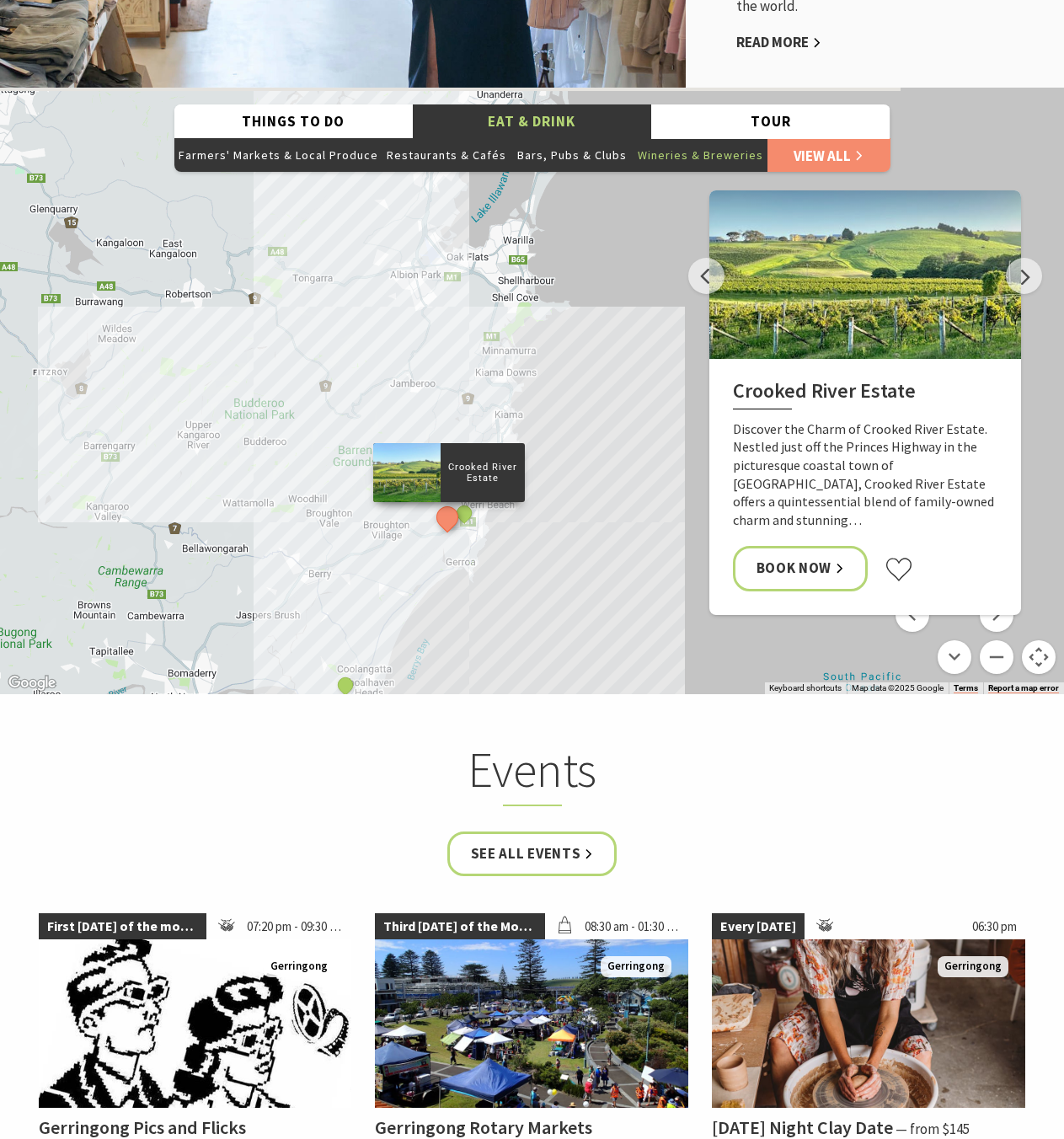
drag, startPoint x: 560, startPoint y: 255, endPoint x: 563, endPoint y: 433, distance: 178.0
click at [563, 433] on div "Crooked River Estate [GEOGRAPHIC_DATA] Estate Stoic Brewing" at bounding box center [532, 390] width 1064 height 606
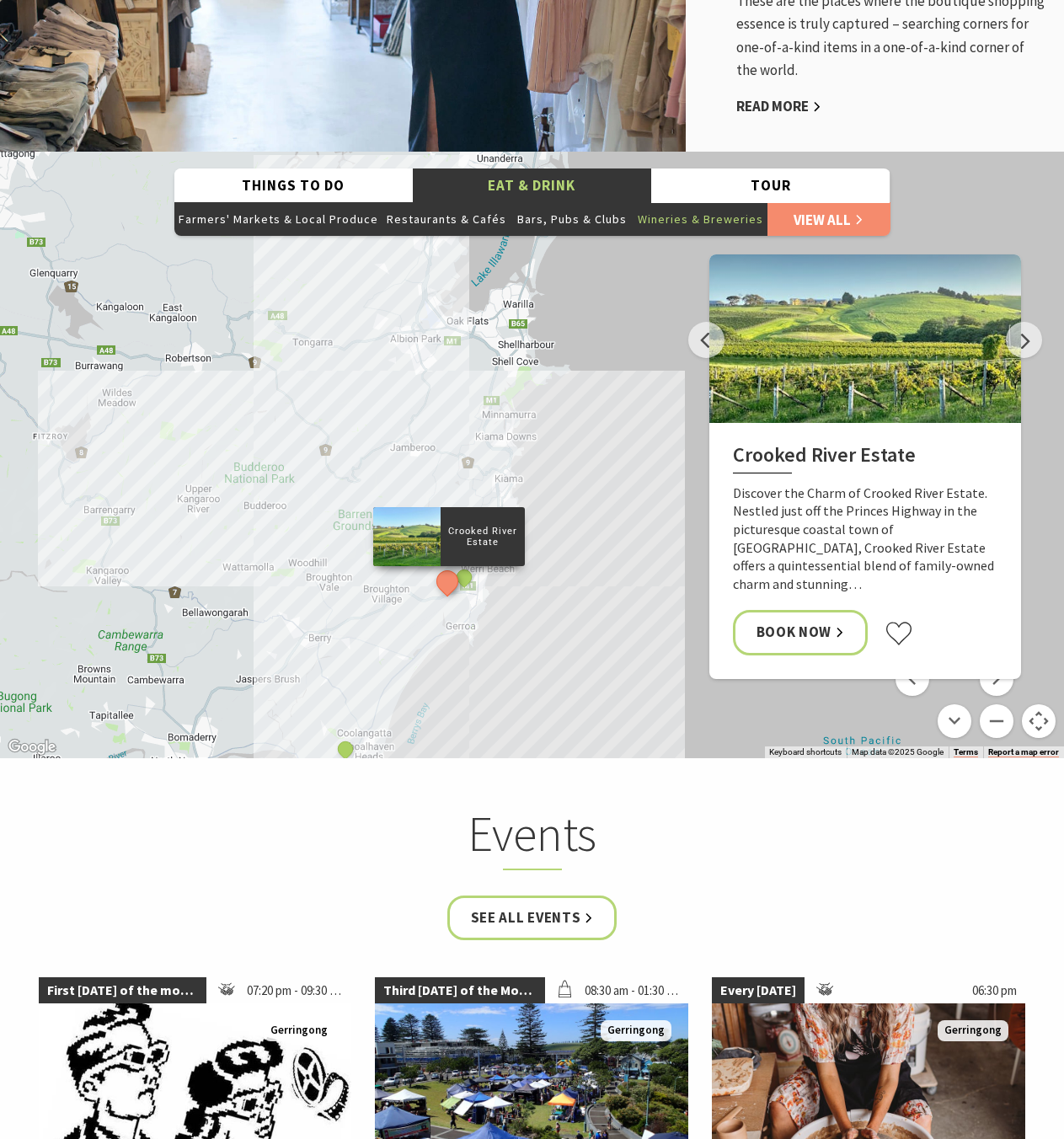
scroll to position [3560, 0]
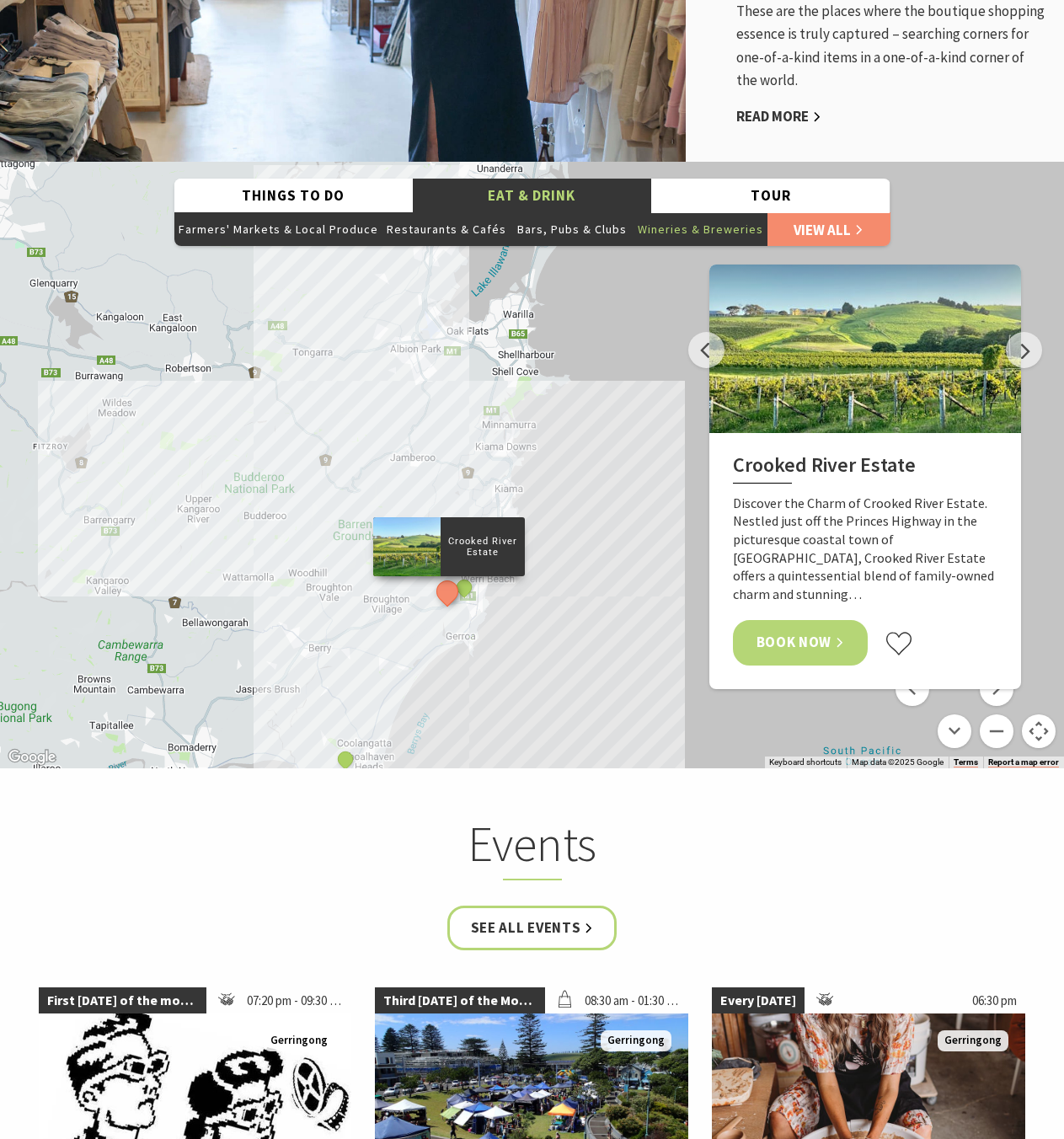
click at [784, 620] on link "Book Now" at bounding box center [801, 642] width 135 height 45
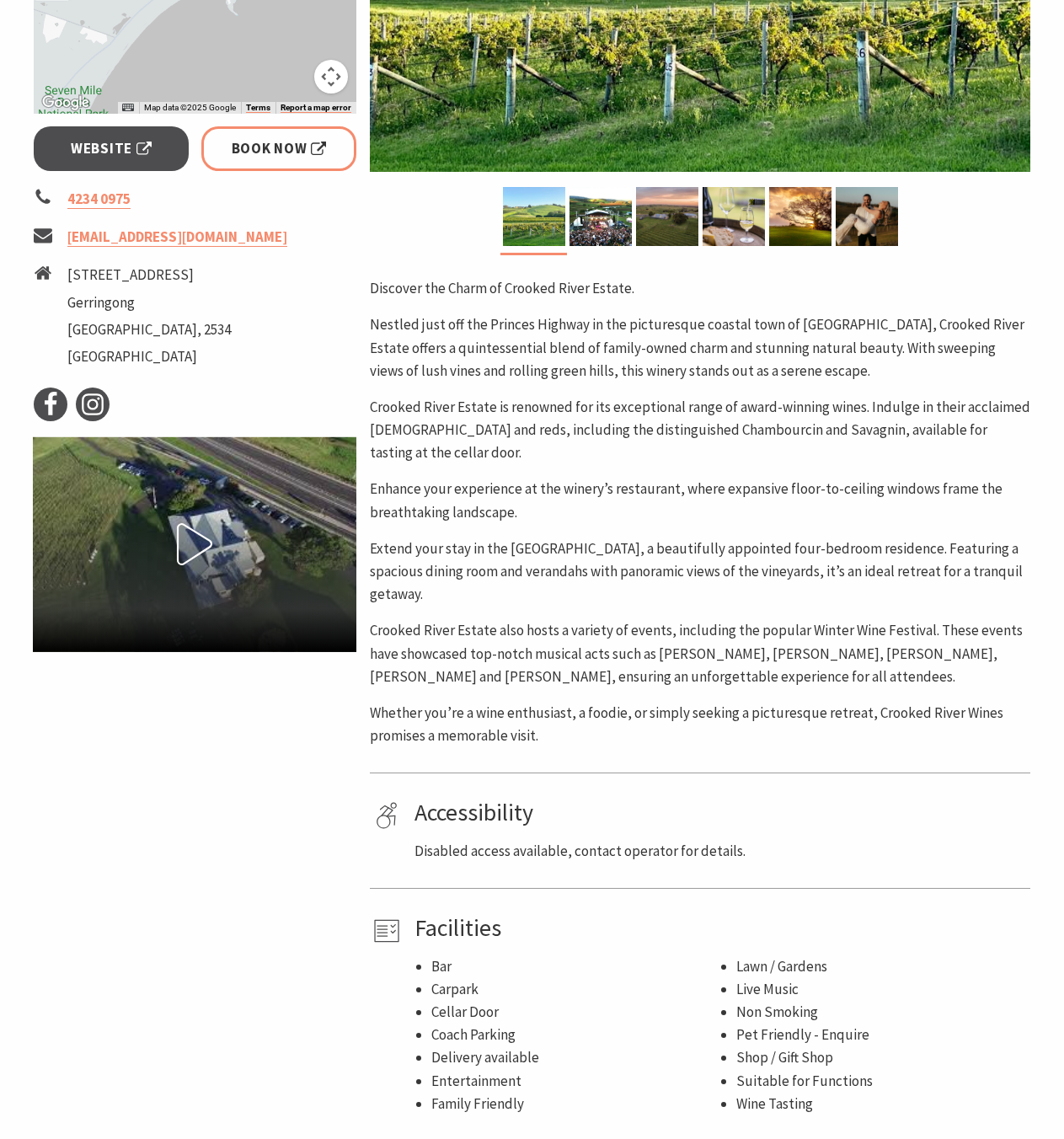
scroll to position [221, 0]
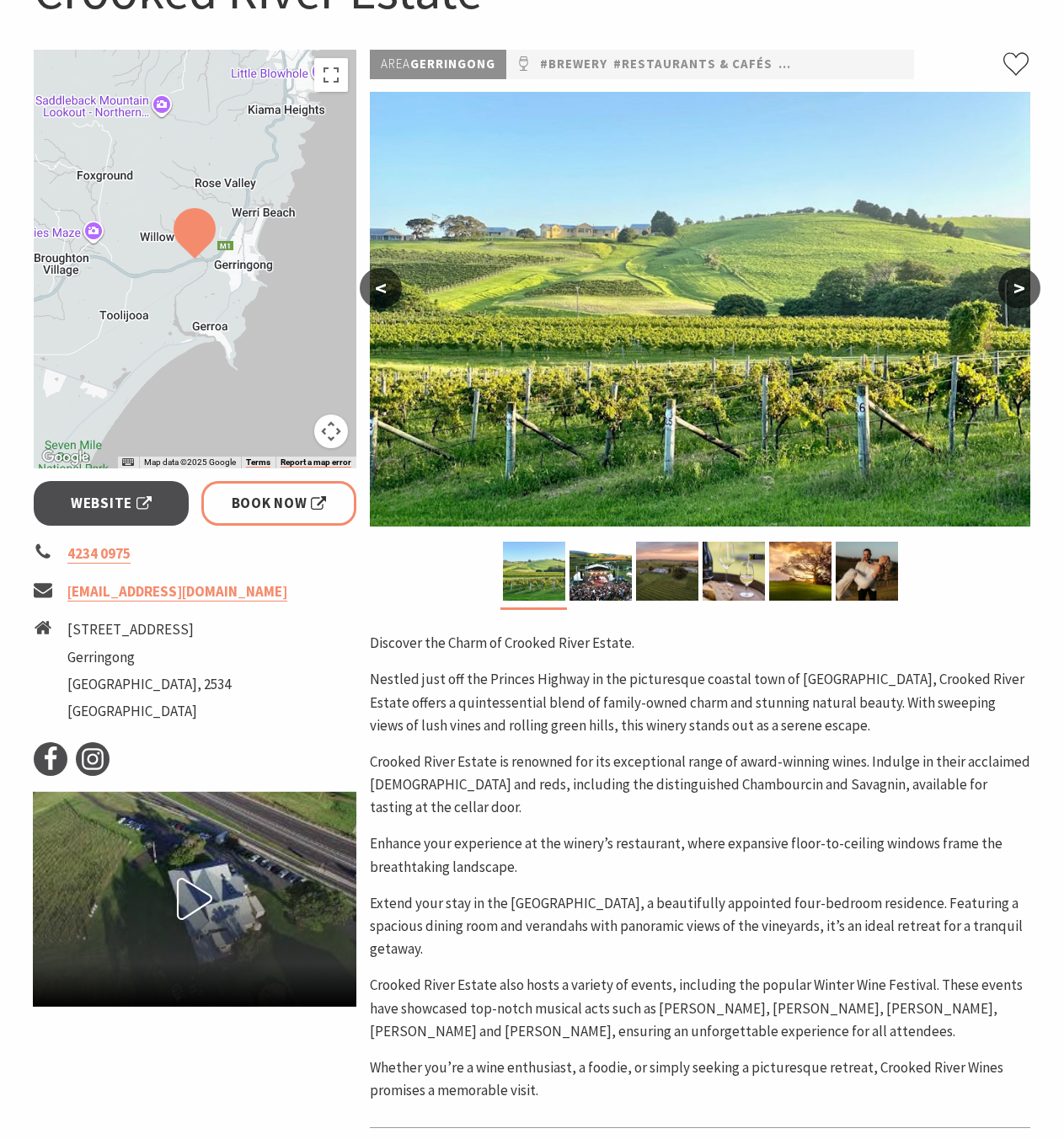
click at [671, 704] on p "Nestled just off the Princes Highway in the picturesque coastal town of Gerring…" at bounding box center [700, 702] width 661 height 69
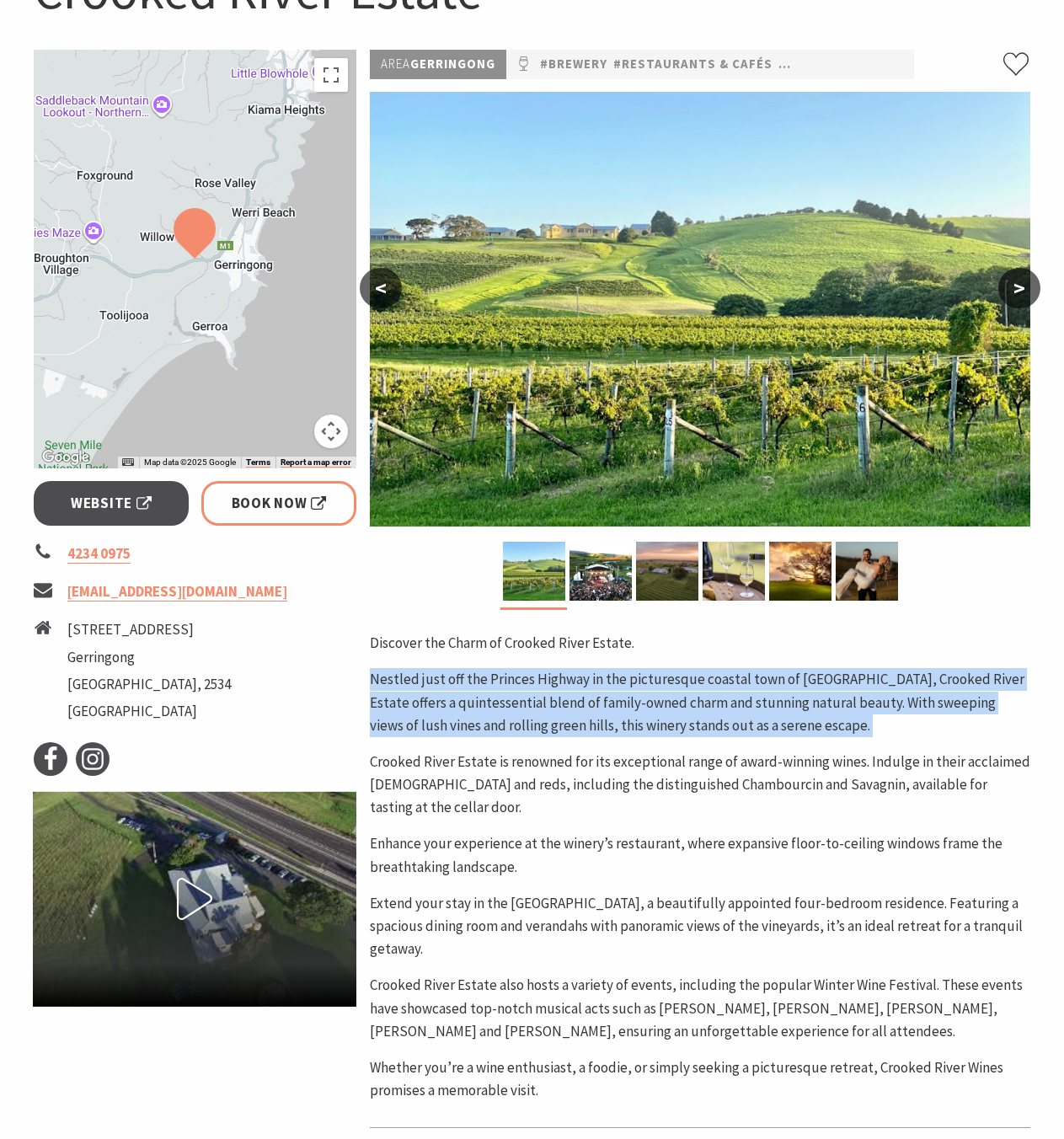
click at [671, 704] on p "Nestled just off the Princes Highway in the picturesque coastal town of Gerring…" at bounding box center [700, 702] width 661 height 69
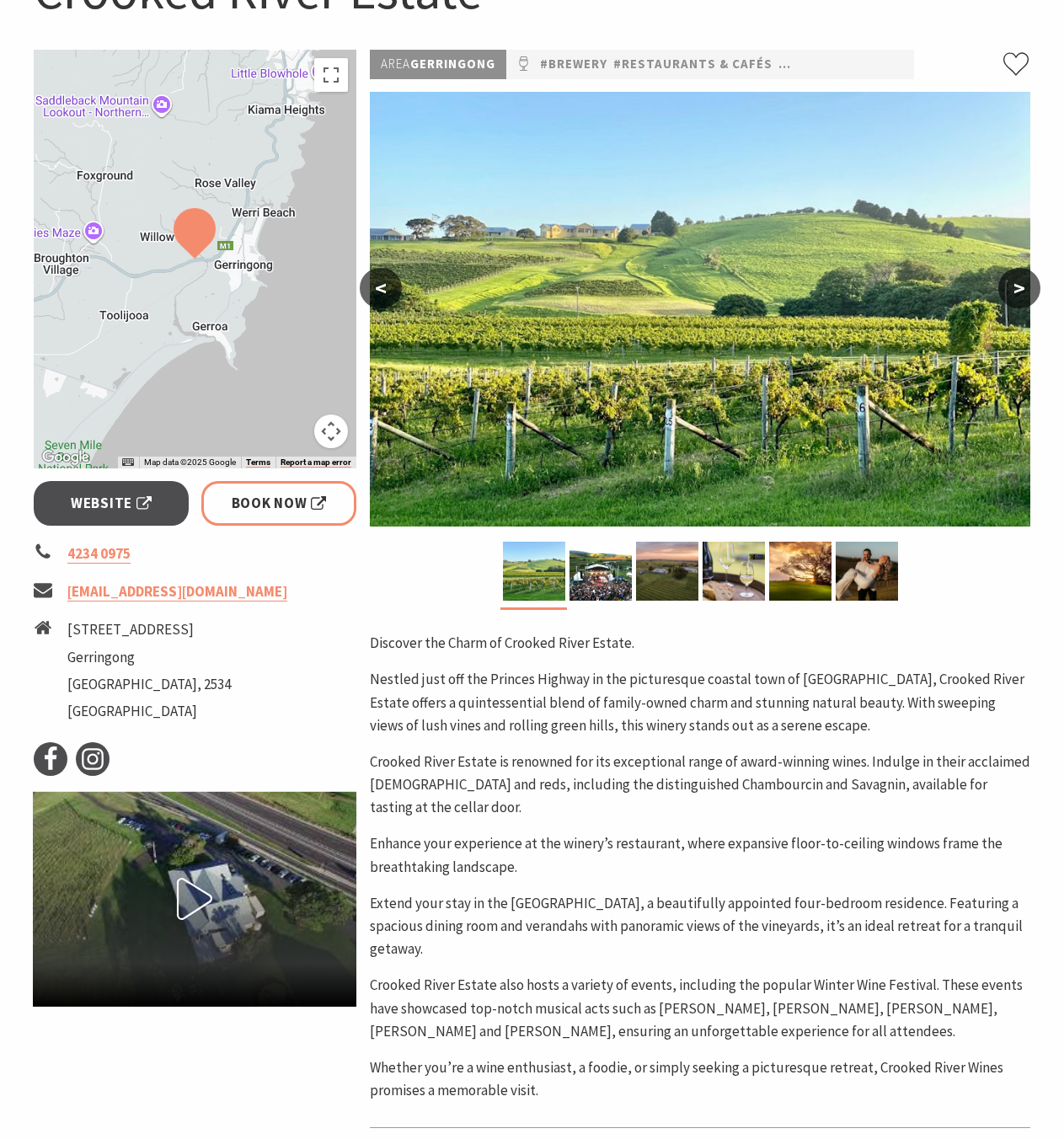
click at [566, 750] on p "Crooked River Estate is renowned for its exceptional range of award-winning win…" at bounding box center [700, 784] width 661 height 69
click at [570, 767] on p "Crooked River Estate is renowned for its exceptional range of award-winning win…" at bounding box center [700, 784] width 661 height 69
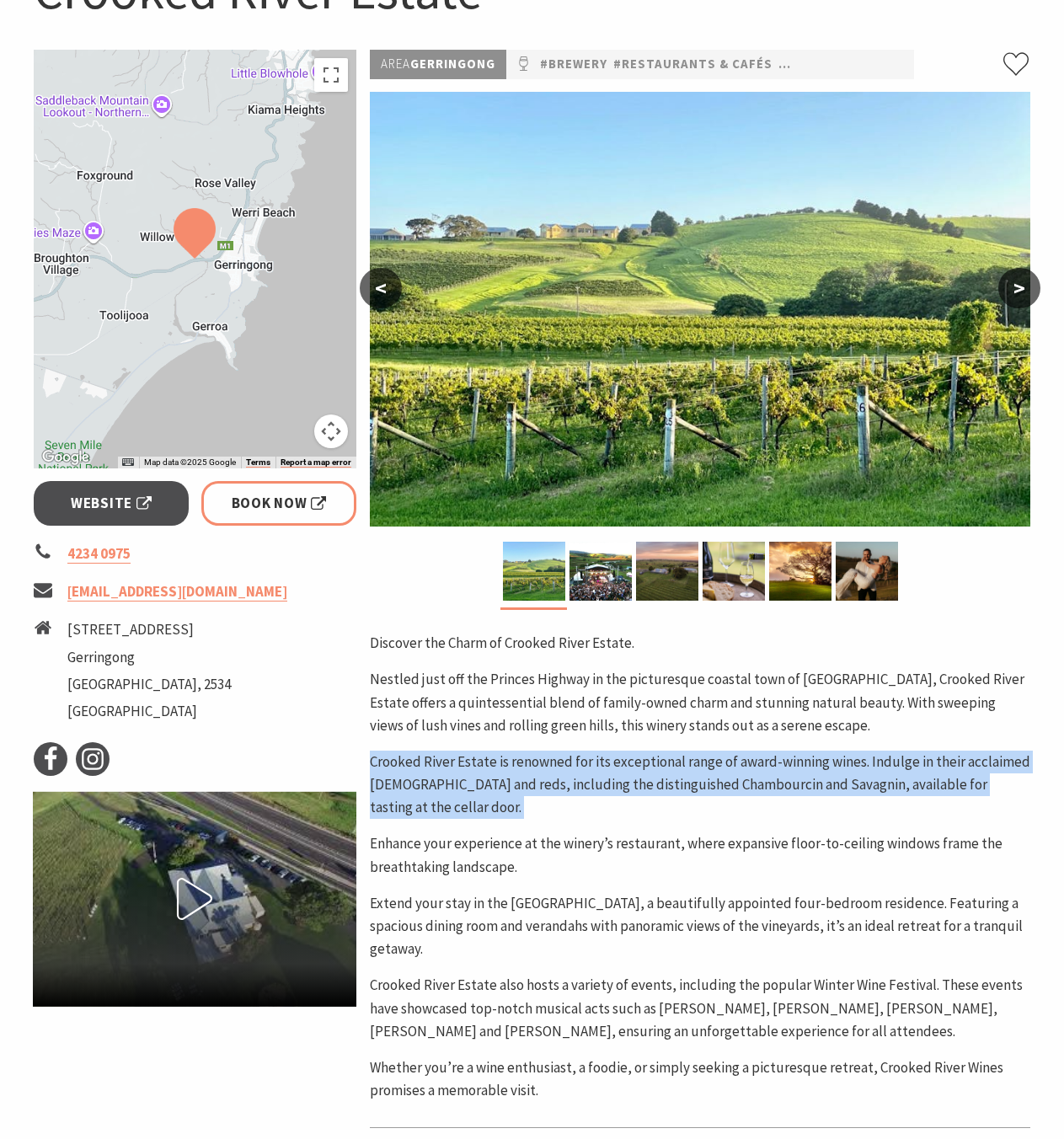
click at [570, 767] on p "Crooked River Estate is renowned for its exceptional range of award-winning win…" at bounding box center [700, 784] width 661 height 69
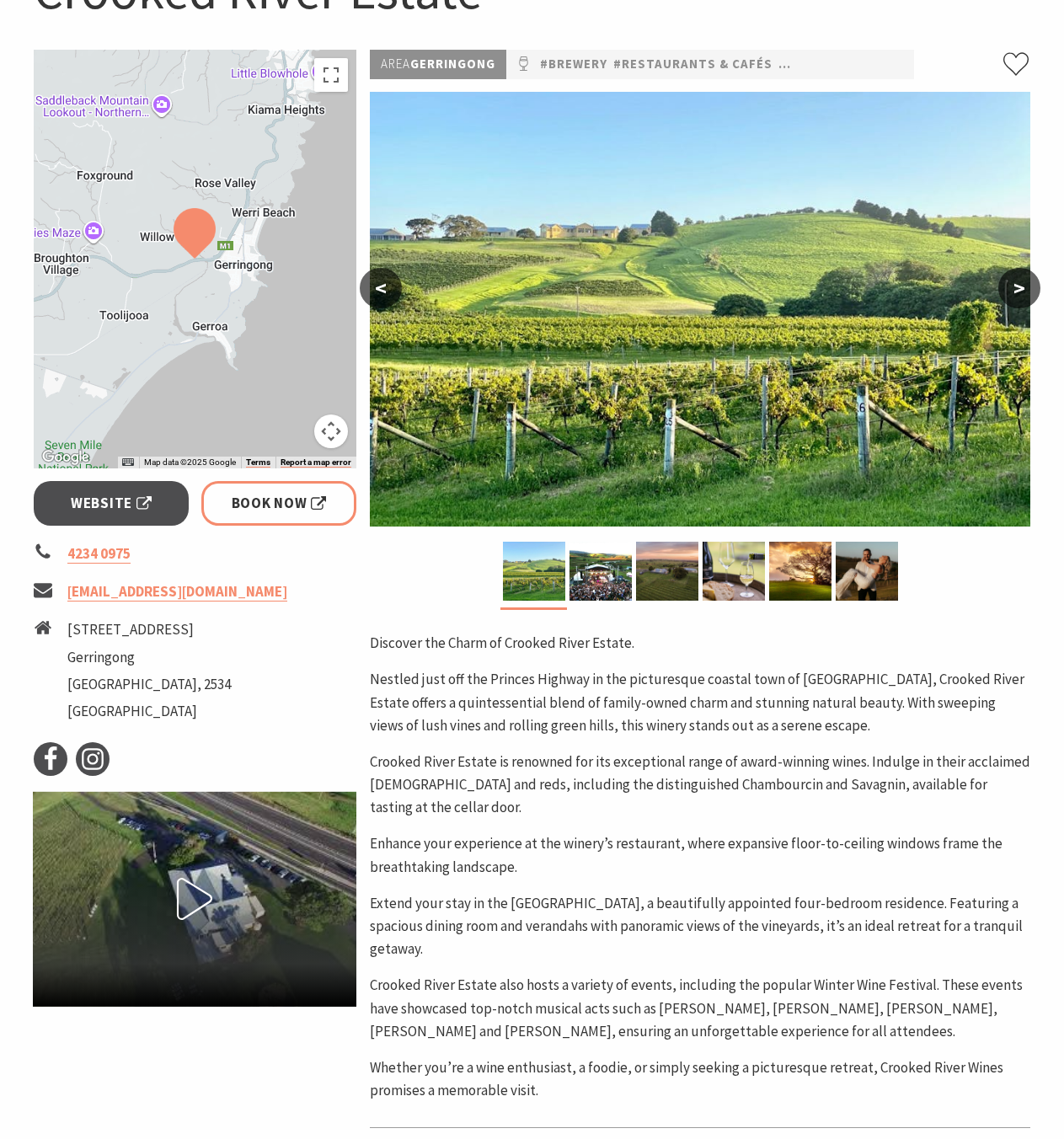
click at [581, 846] on p "Enhance your experience at the winery’s restaurant, where expansive floor-to-ce…" at bounding box center [700, 855] width 661 height 46
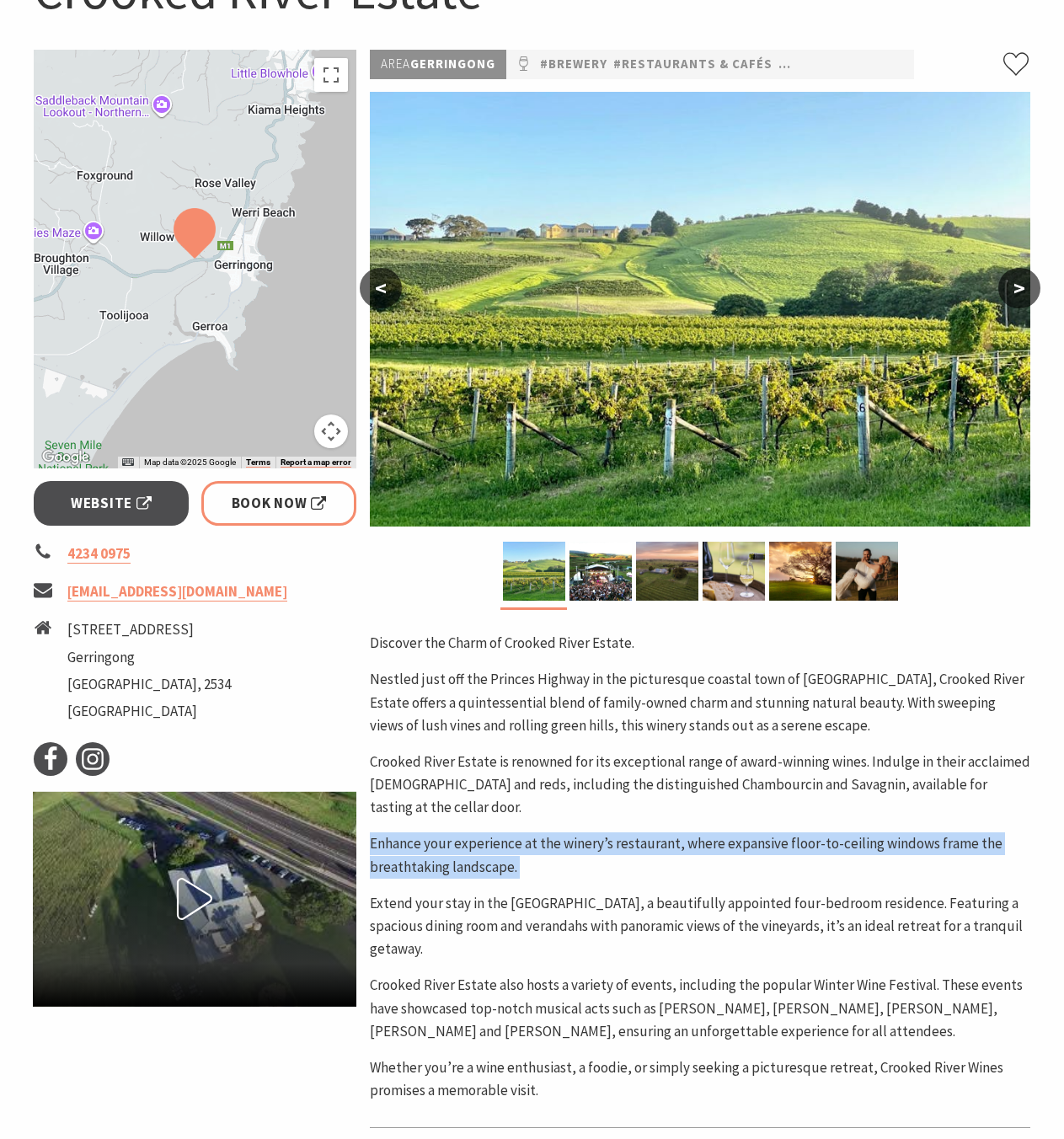
click at [581, 846] on p "Enhance your experience at the winery’s restaurant, where expansive floor-to-ce…" at bounding box center [700, 855] width 661 height 46
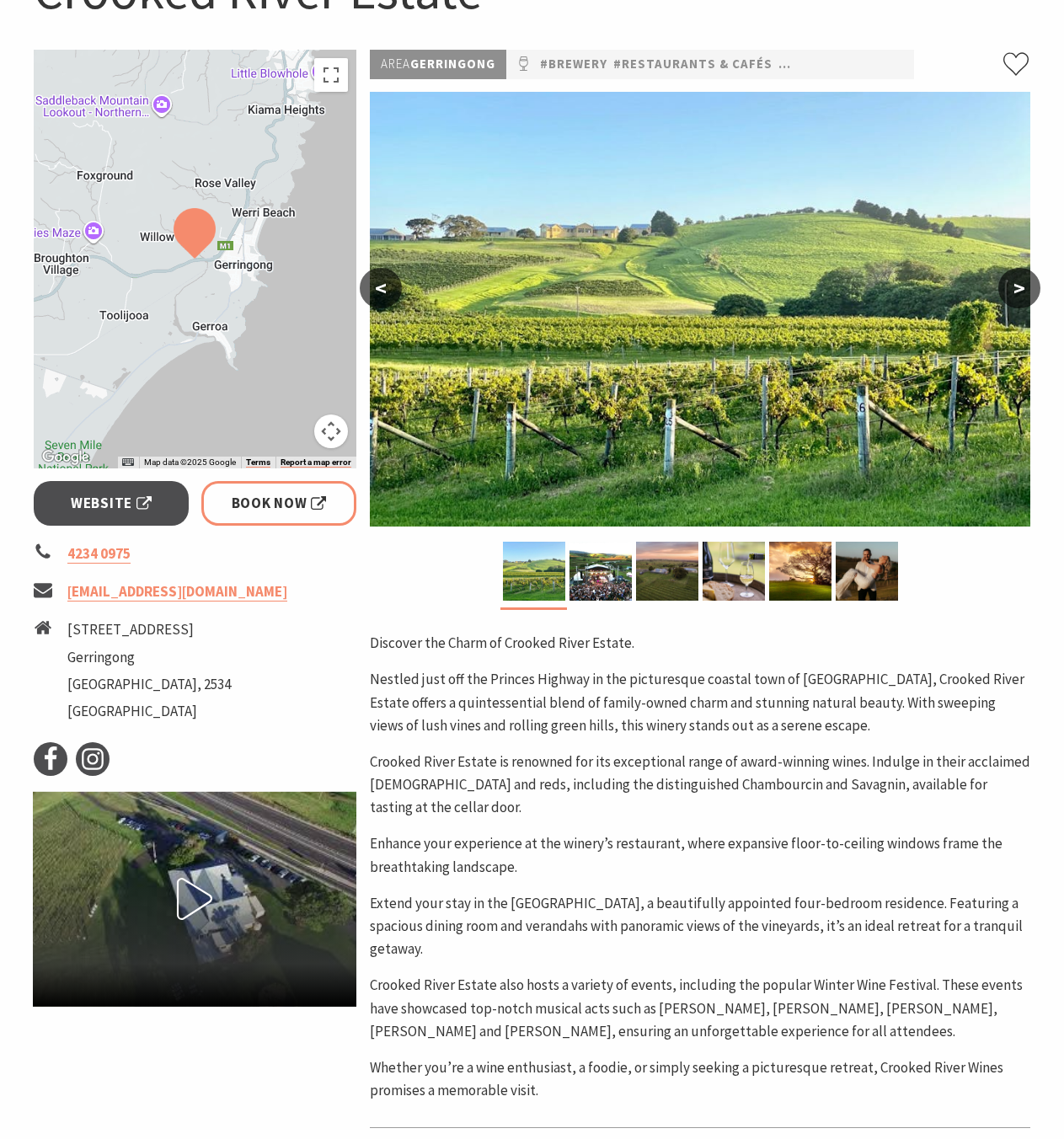
click at [587, 903] on p "Extend your stay in the Estate House, a beautifully appointed four-bedroom resi…" at bounding box center [700, 926] width 661 height 69
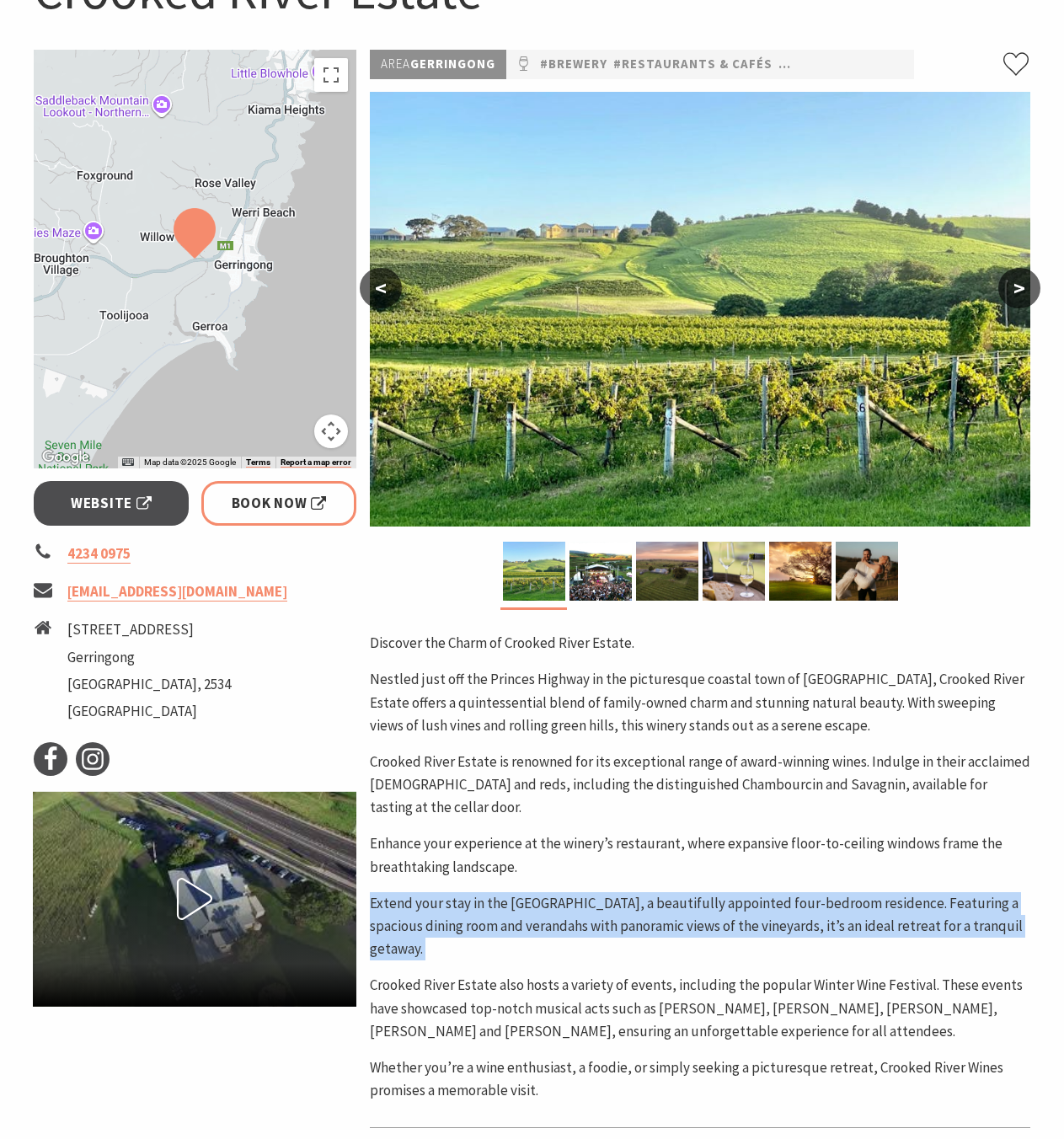
click at [587, 903] on p "Extend your stay in the Estate House, a beautifully appointed four-bedroom resi…" at bounding box center [700, 926] width 661 height 69
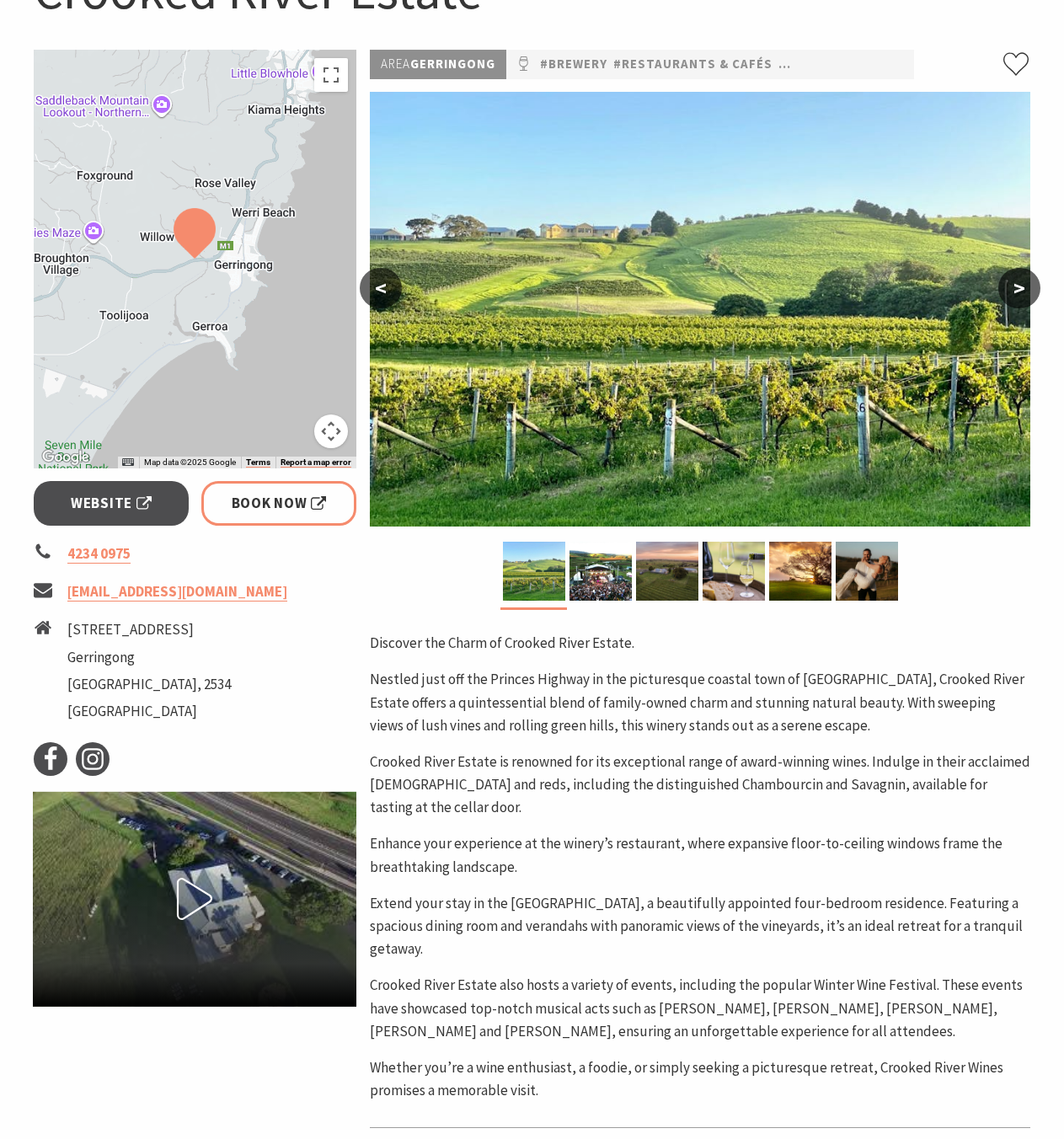
click at [626, 982] on p "Crooked River Estate also hosts a variety of events, including the popular Wint…" at bounding box center [700, 1008] width 661 height 69
click at [627, 929] on p "Extend your stay in the Estate House, a beautifully appointed four-bedroom resi…" at bounding box center [700, 926] width 661 height 69
click at [628, 929] on p "Extend your stay in the Estate House, a beautifully appointed four-bedroom resi…" at bounding box center [700, 926] width 661 height 69
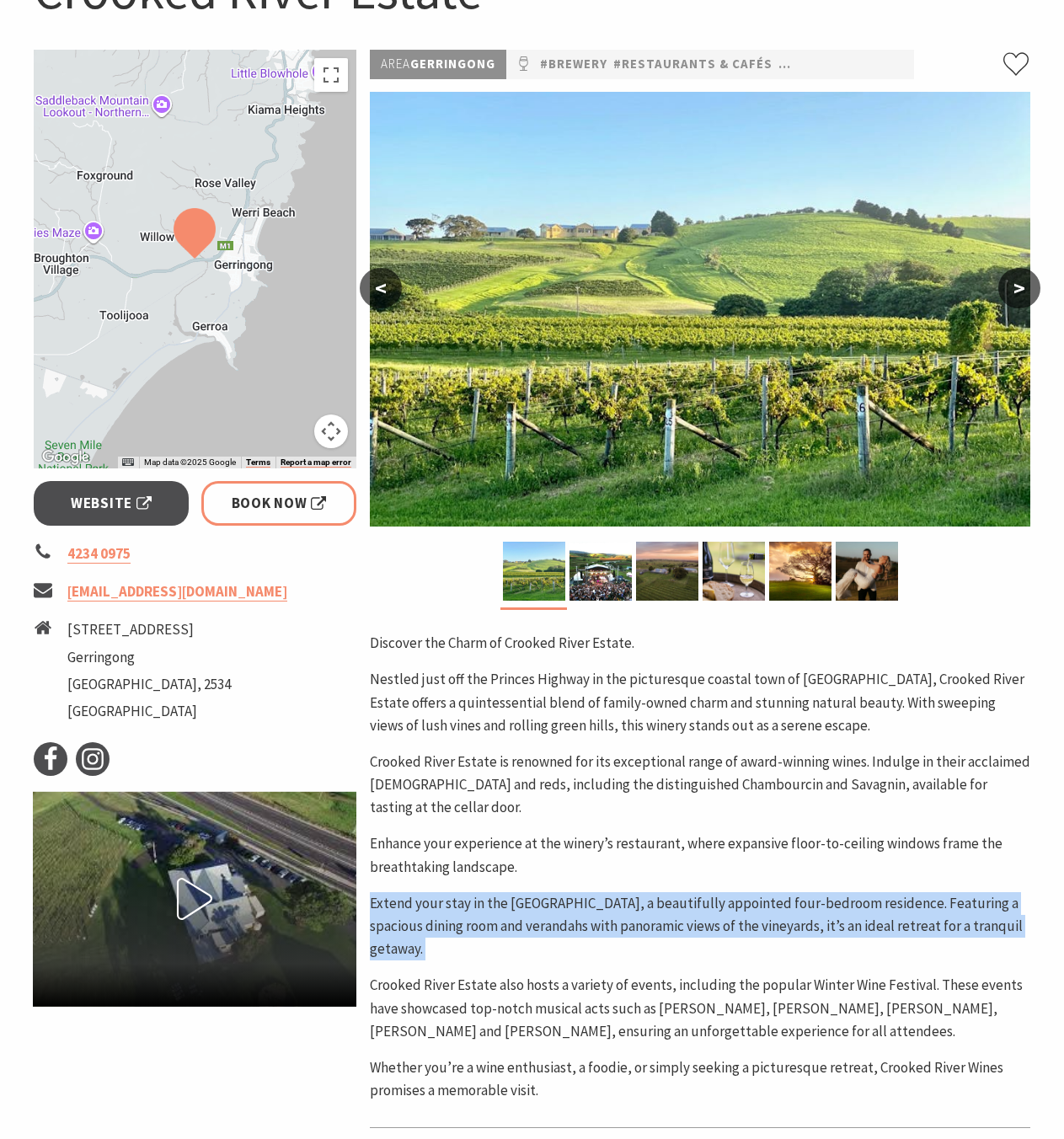
click at [628, 929] on p "Extend your stay in the Estate House, a beautifully appointed four-bedroom resi…" at bounding box center [700, 926] width 661 height 69
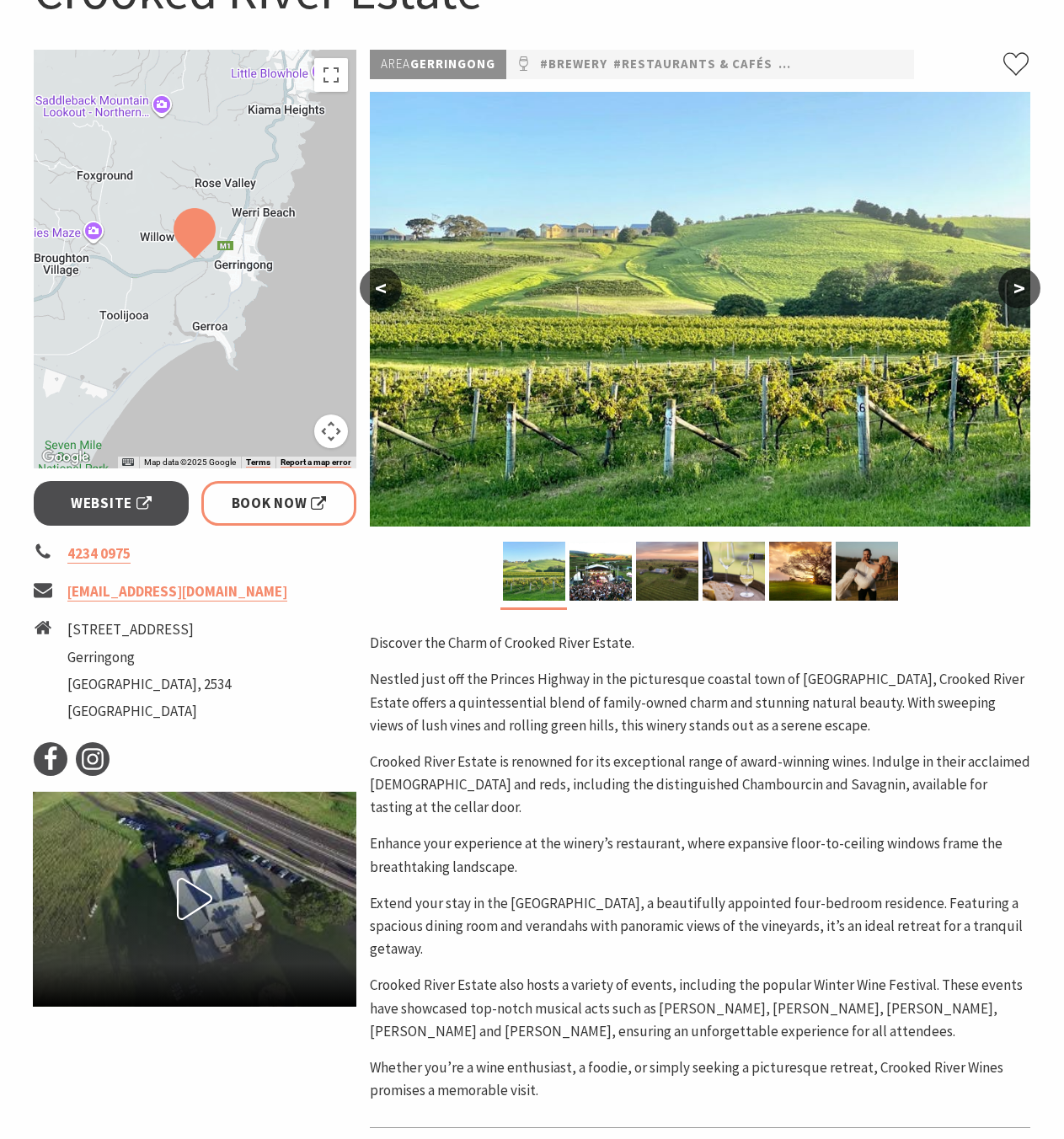
click at [606, 974] on p "Crooked River Estate also hosts a variety of events, including the popular Wint…" at bounding box center [700, 1008] width 661 height 69
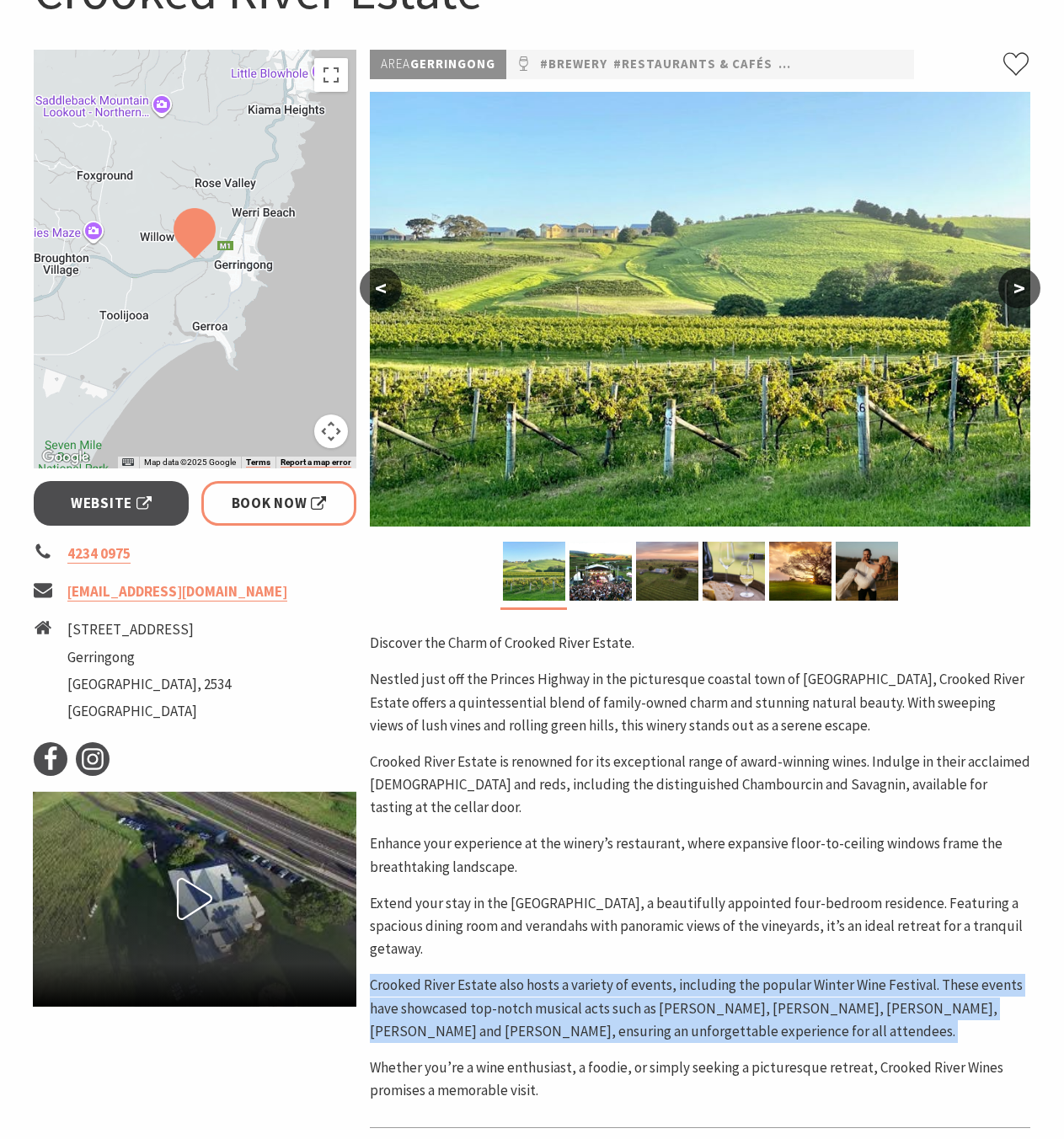
click at [606, 974] on p "Crooked River Estate also hosts a variety of events, including the popular Wint…" at bounding box center [700, 1008] width 661 height 69
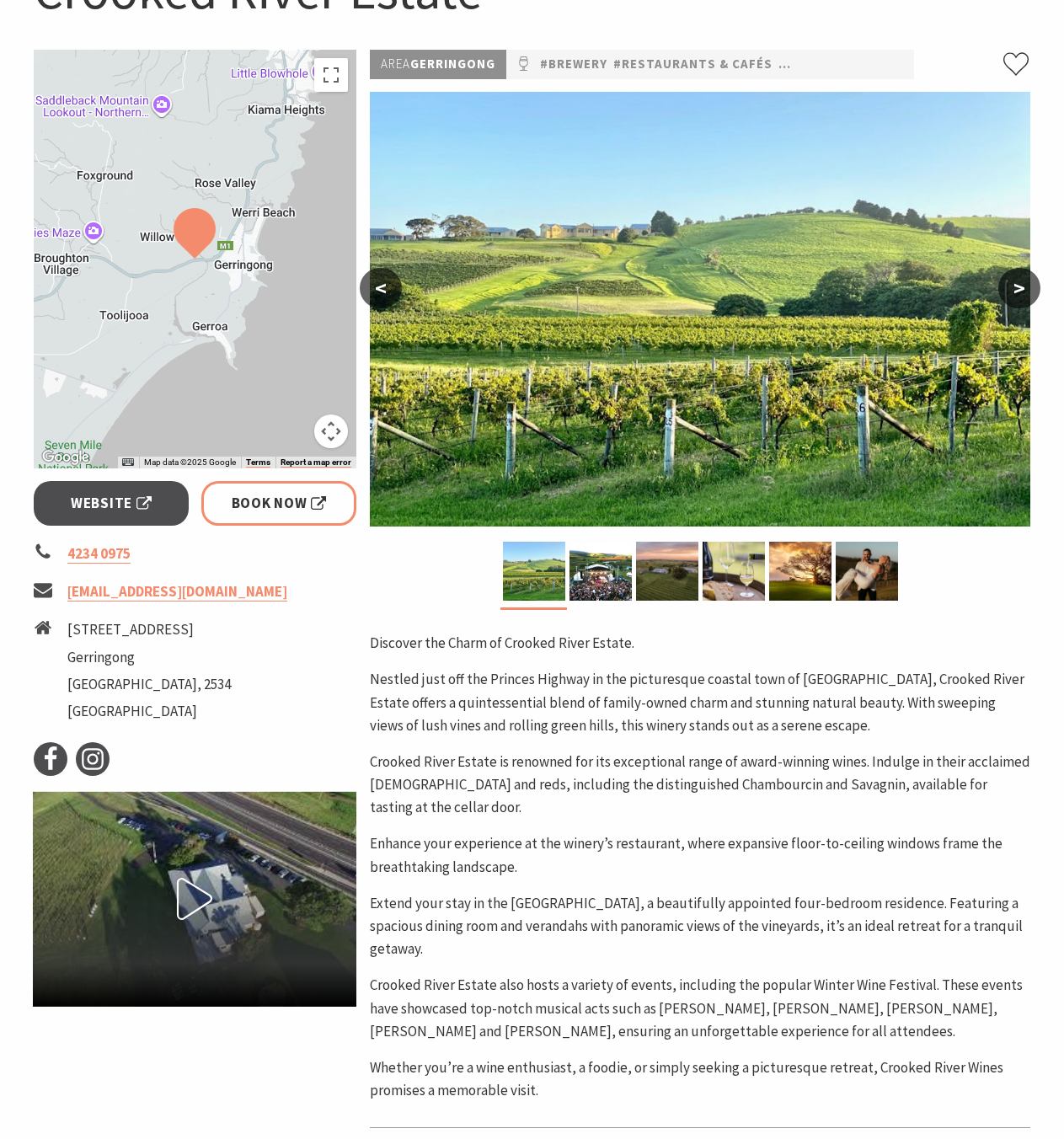
click at [562, 1065] on p "Whether you’re a wine enthusiast, a foodie, or simply seeking a picturesque ret…" at bounding box center [700, 1079] width 661 height 46
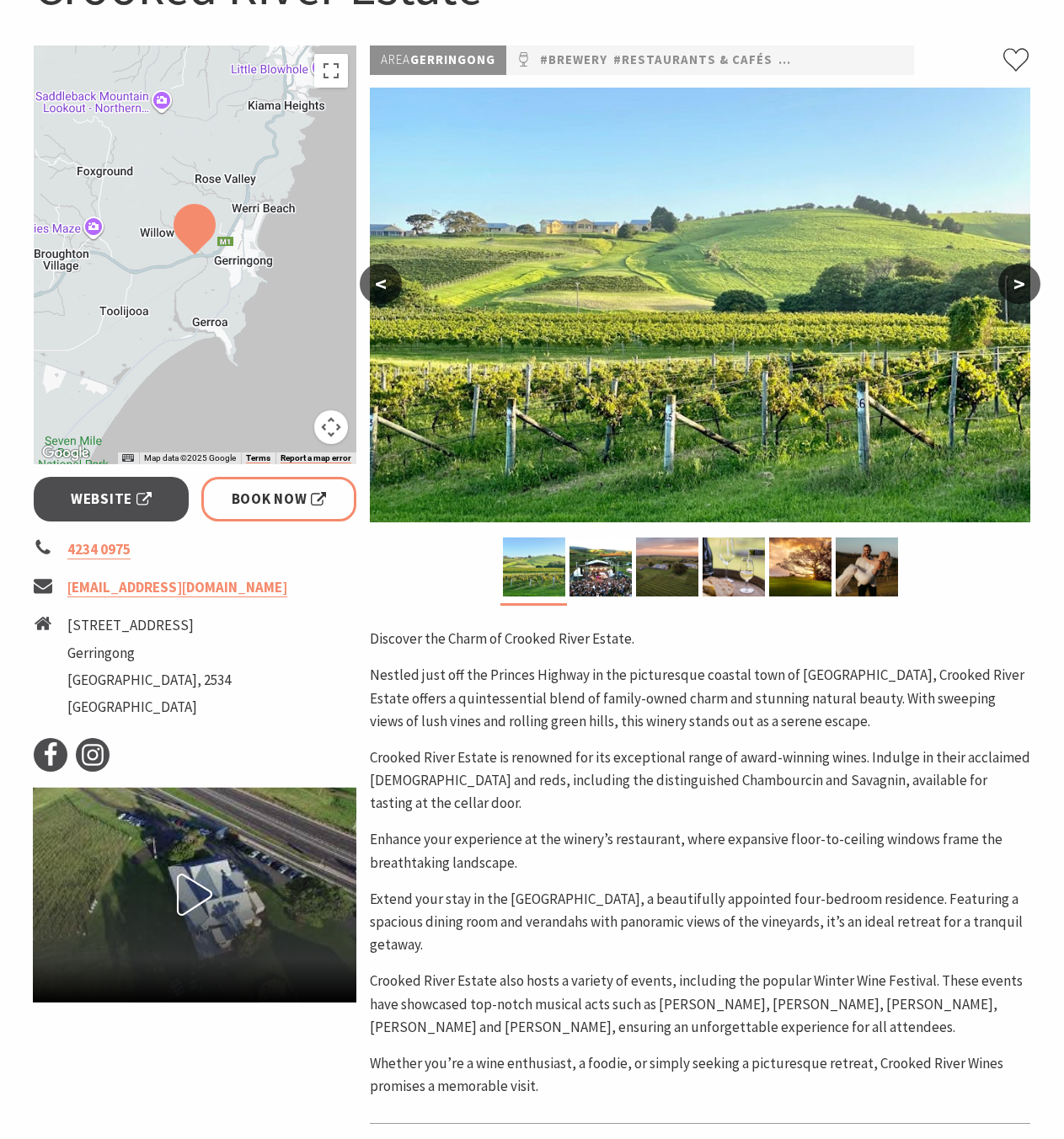
scroll to position [248, 0]
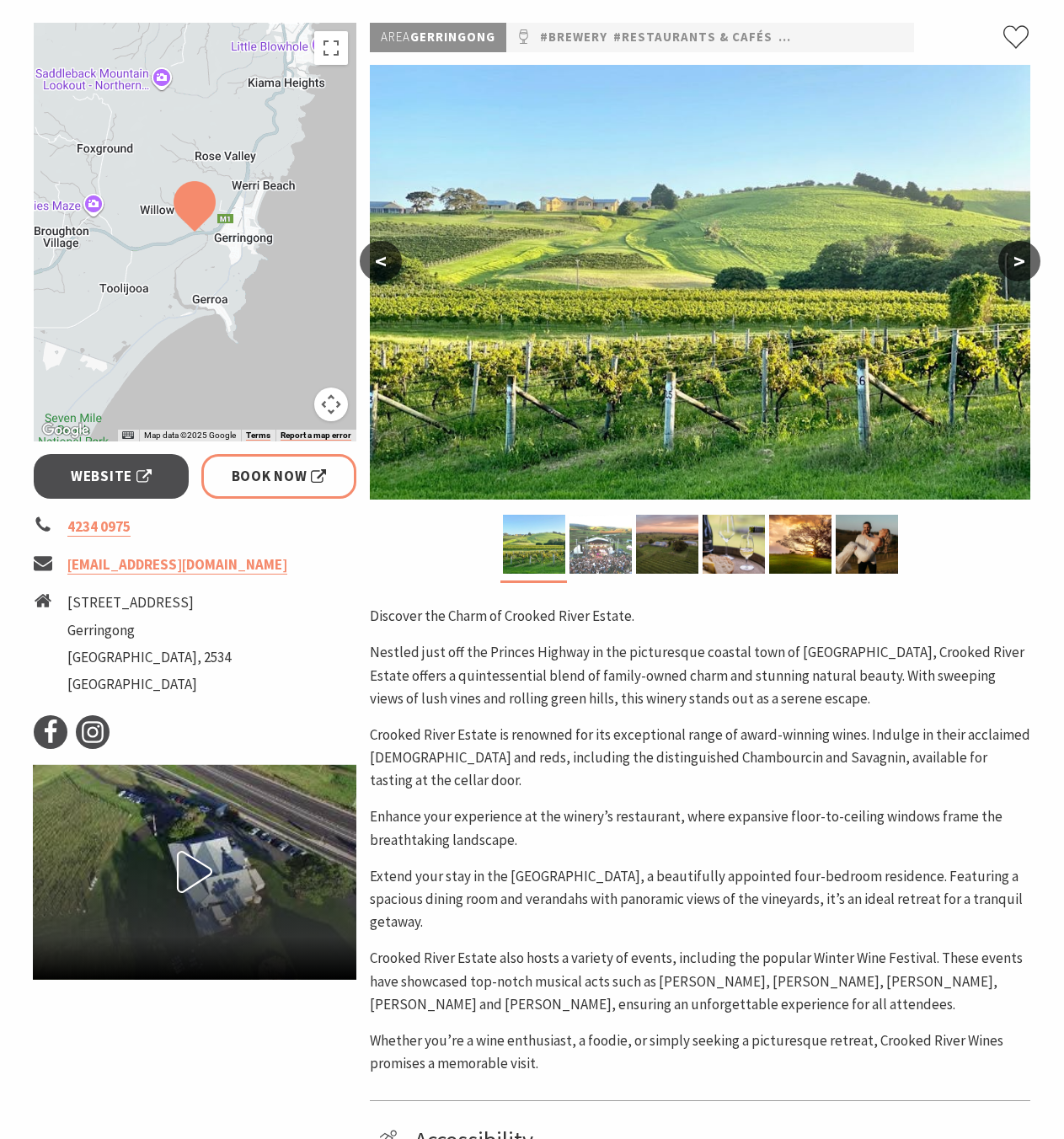
click at [601, 535] on img at bounding box center [601, 544] width 63 height 59
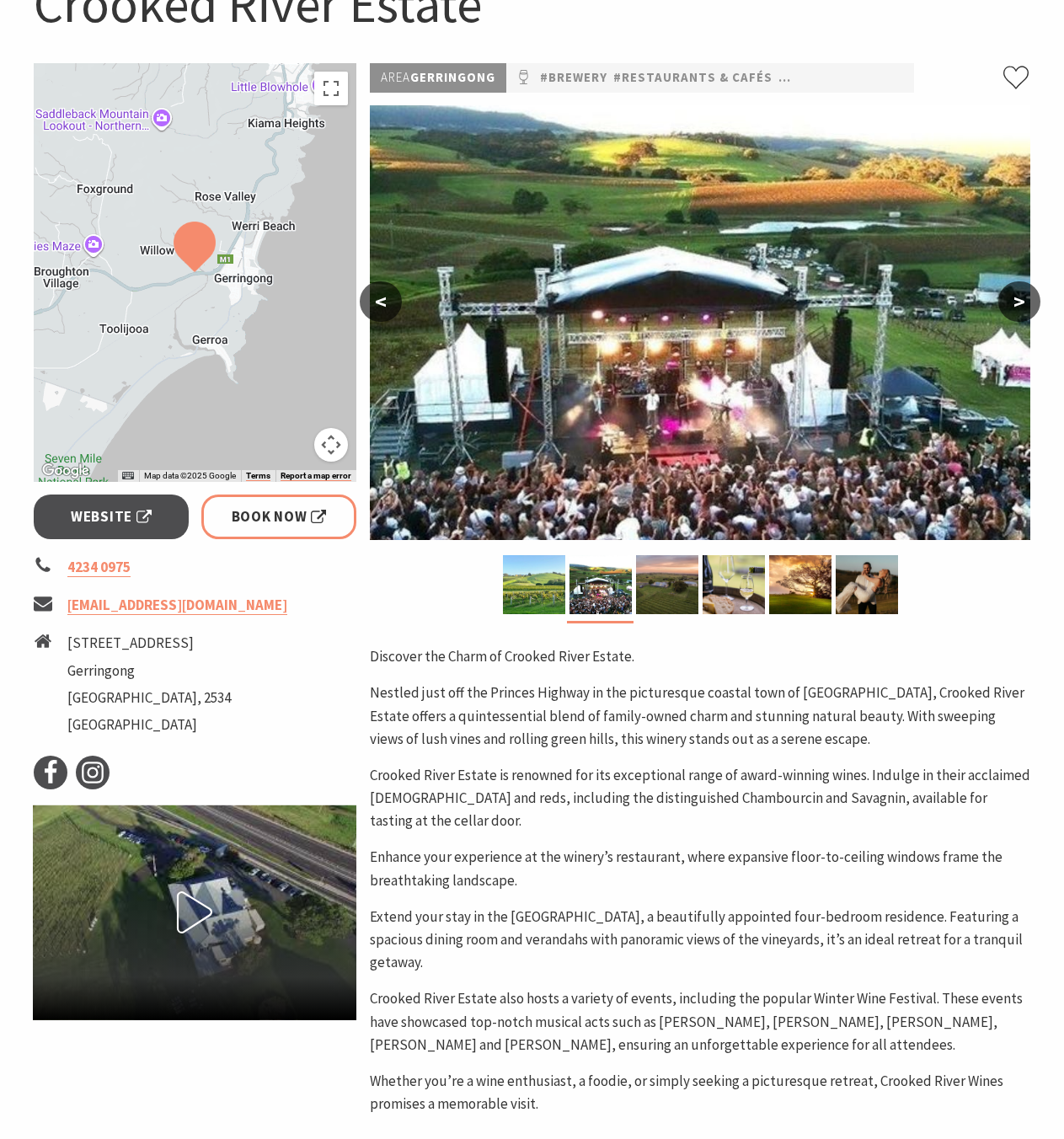
scroll to position [193, 0]
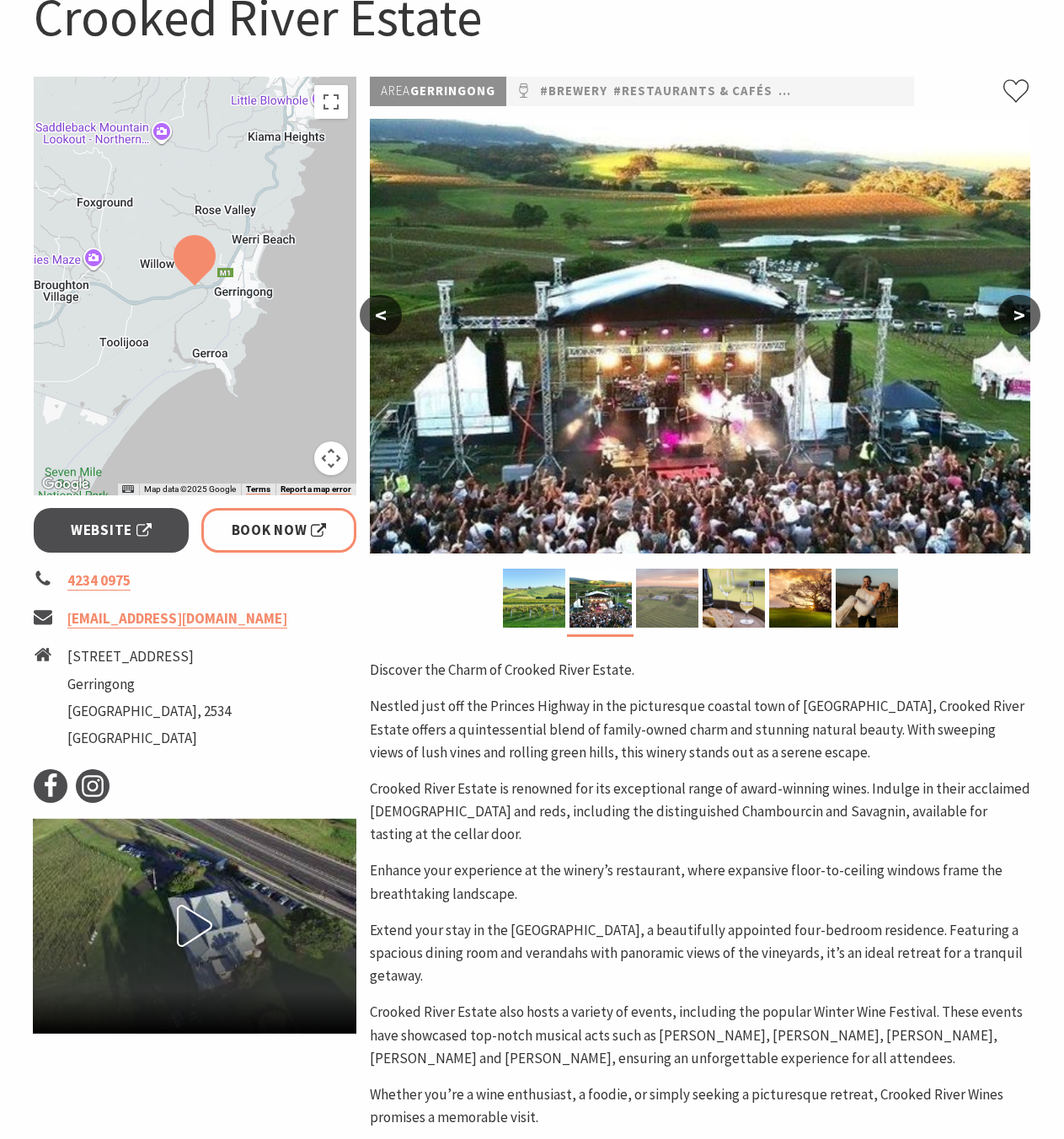
click at [665, 606] on img at bounding box center [667, 598] width 63 height 59
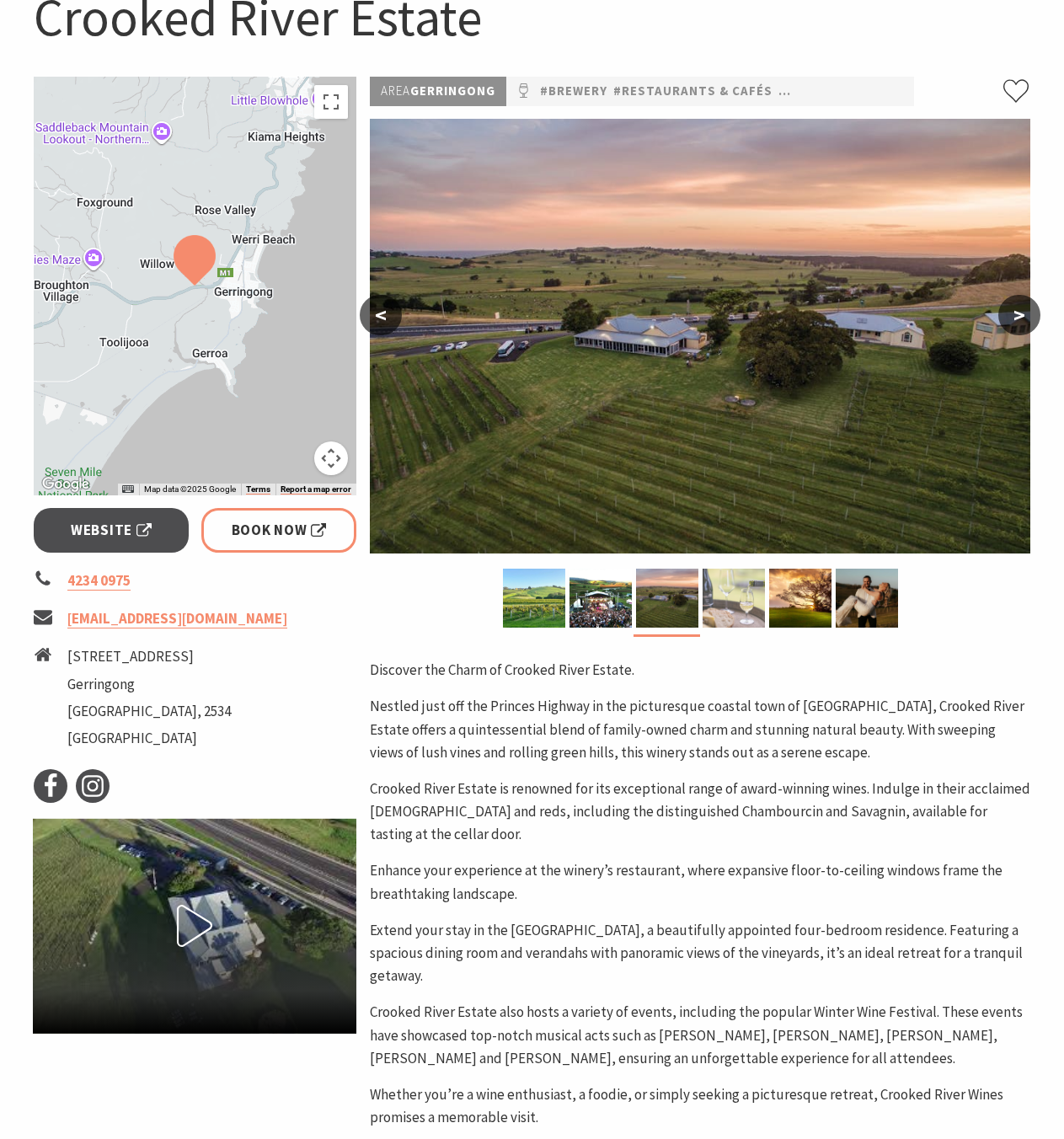
click at [764, 601] on img at bounding box center [734, 598] width 63 height 59
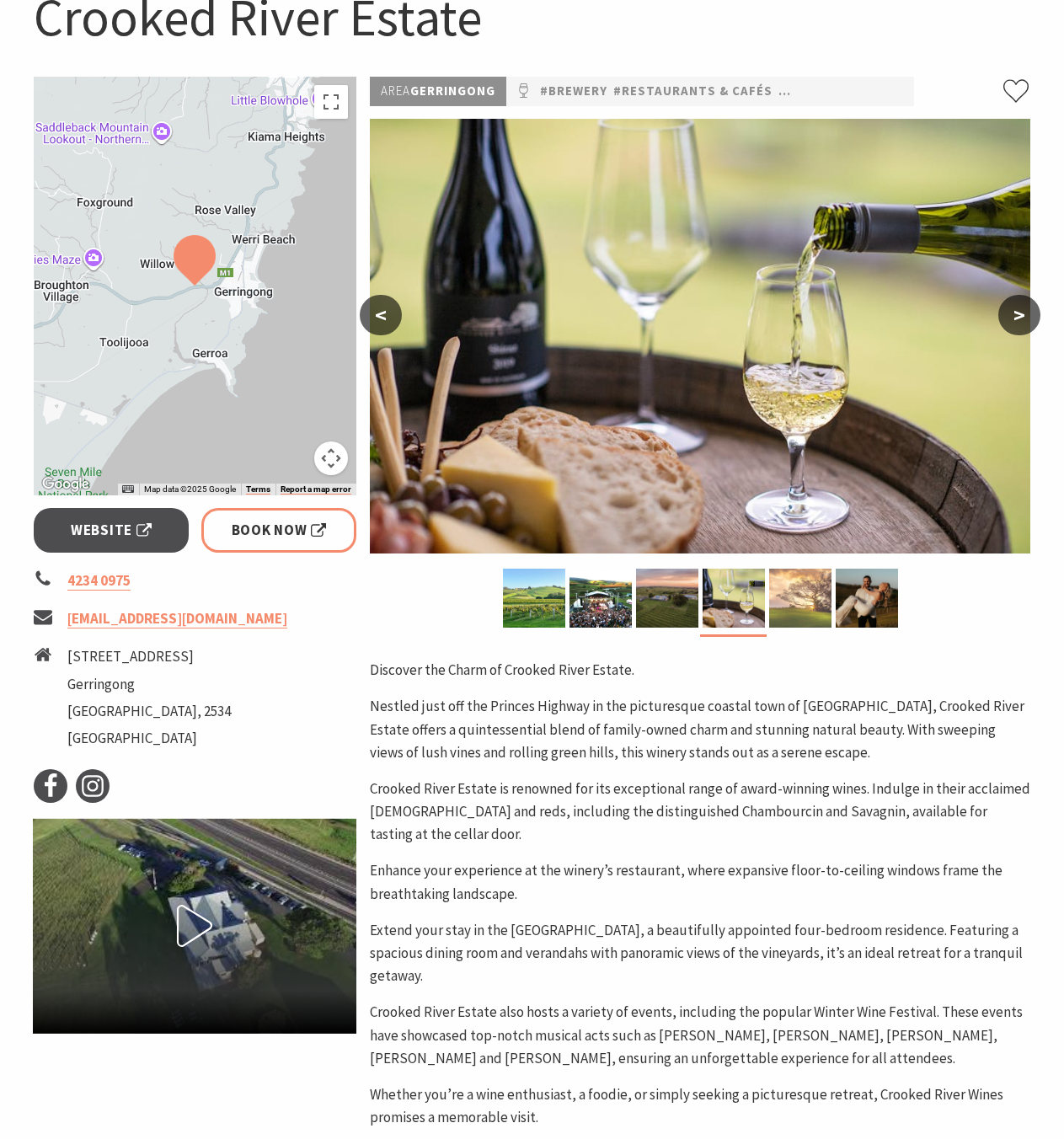
click at [792, 603] on img at bounding box center [801, 598] width 63 height 59
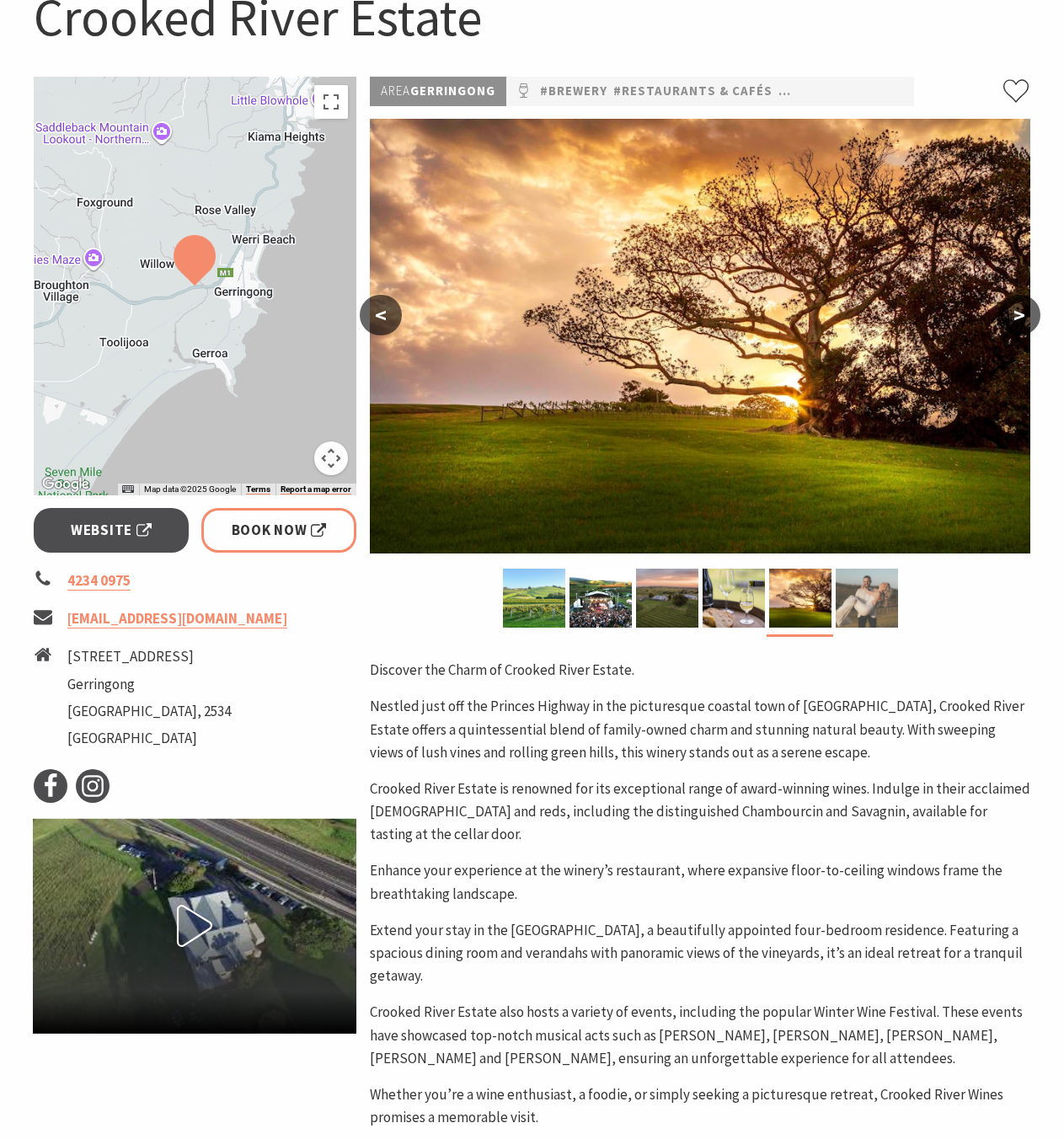
click at [849, 600] on img at bounding box center [867, 598] width 63 height 59
click at [853, 600] on img at bounding box center [867, 598] width 63 height 59
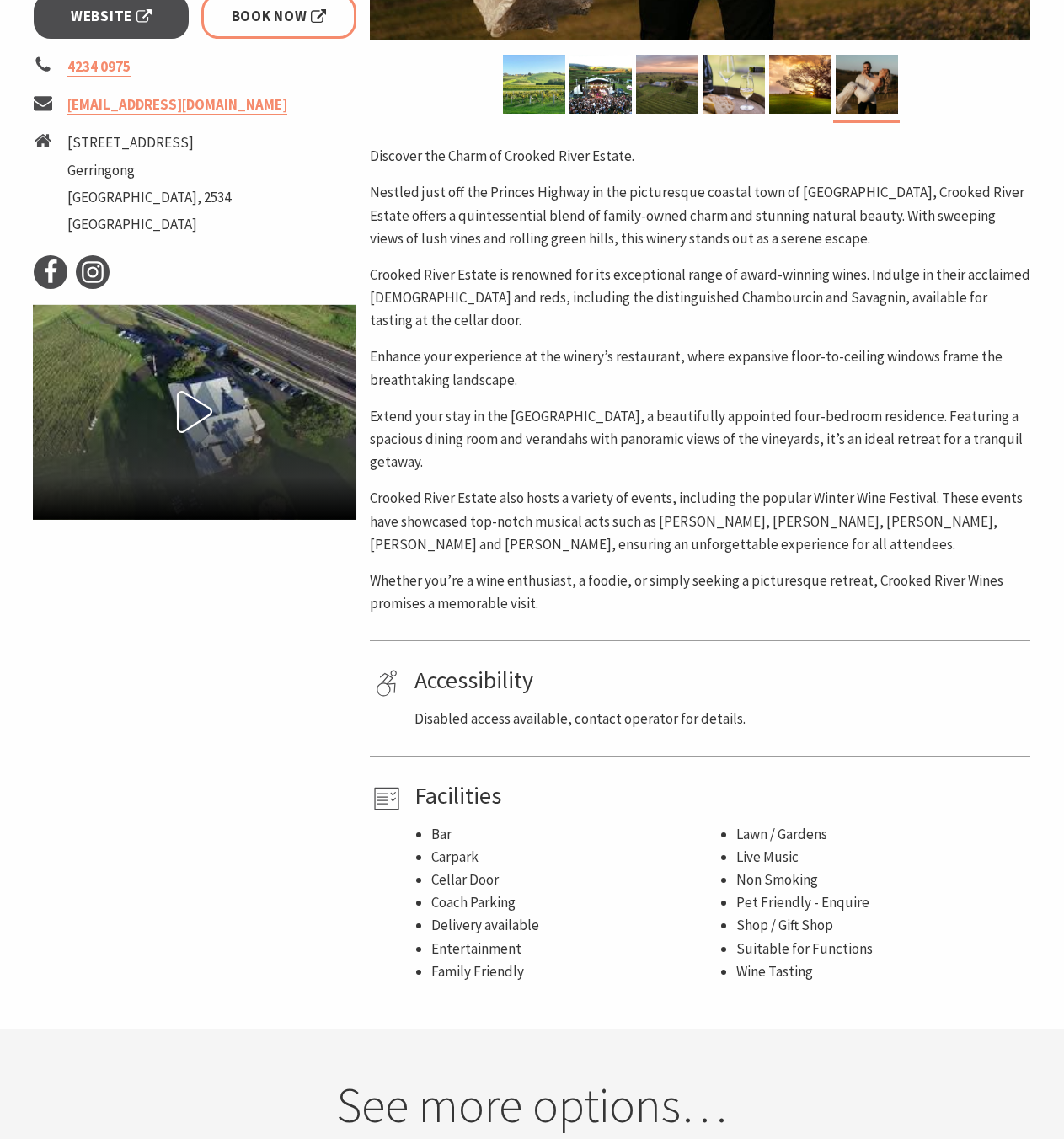
scroll to position [708, 0]
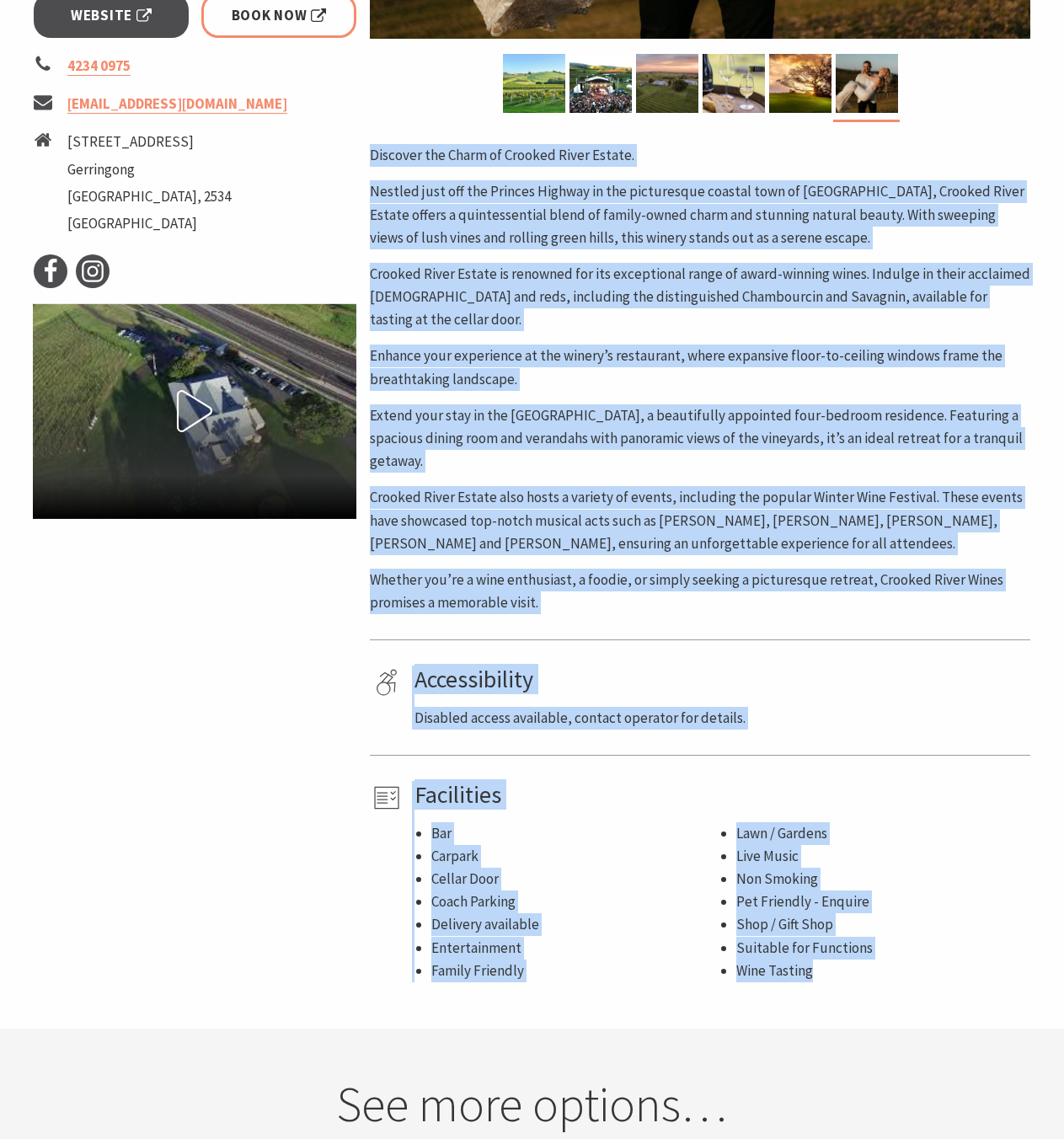
drag, startPoint x: 844, startPoint y: 947, endPoint x: 380, endPoint y: 141, distance: 930.0
click at [380, 141] on div "Area Gerringong #brewery #Restaurants & Cafés #Wineries & Breweries < > Discove…" at bounding box center [700, 272] width 674 height 1420
copy div "Discover the Charm of Crooked River Estate. Nestled just off the Princes Highwa…"
